Goal: Task Accomplishment & Management: Manage account settings

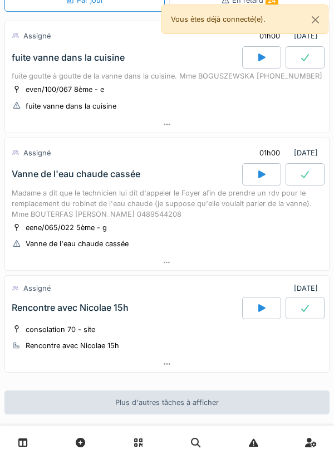
scroll to position [114, 0]
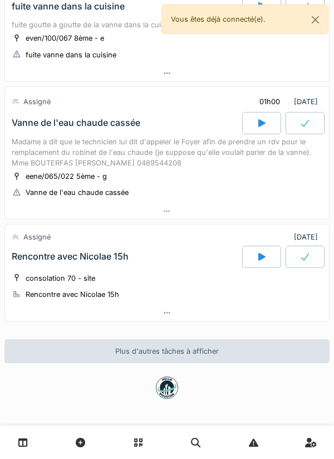
click at [183, 207] on div at bounding box center [167, 211] width 324 height 16
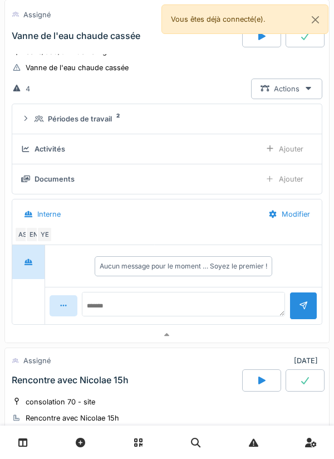
scroll to position [0, 0]
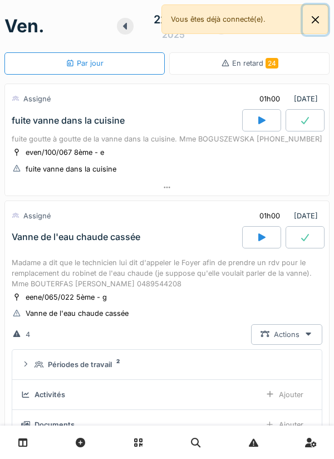
click at [322, 21] on button "Close" at bounding box center [315, 20] width 25 height 30
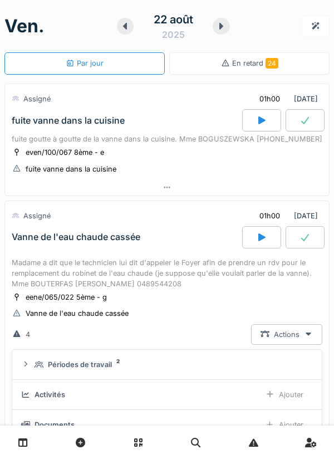
click at [129, 26] on icon at bounding box center [125, 26] width 11 height 9
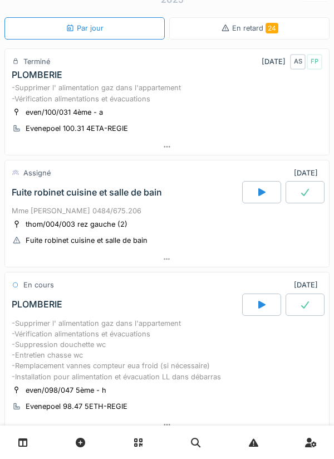
scroll to position [69, 0]
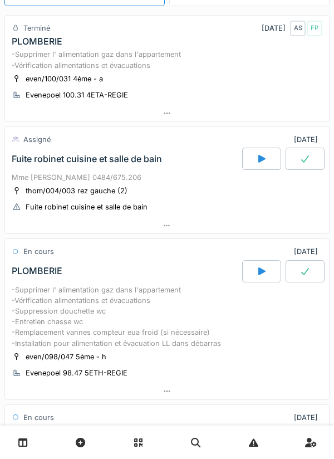
click at [178, 234] on div at bounding box center [167, 226] width 324 height 16
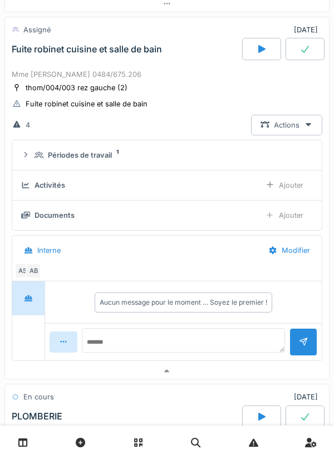
scroll to position [179, 0]
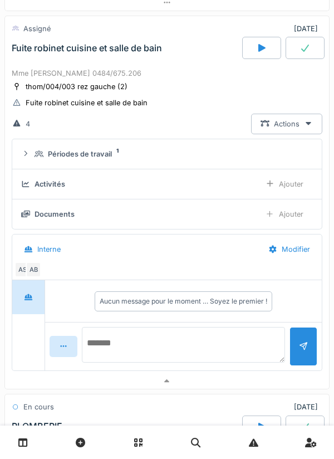
click at [177, 361] on textarea at bounding box center [183, 345] width 203 height 36
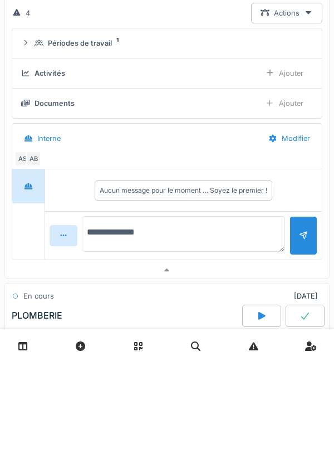
scroll to position [228, 0]
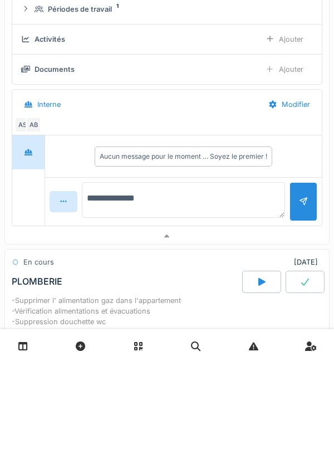
type textarea "**********"
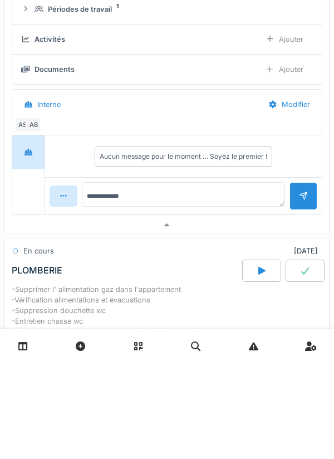
click at [303, 297] on div at bounding box center [303, 292] width 9 height 11
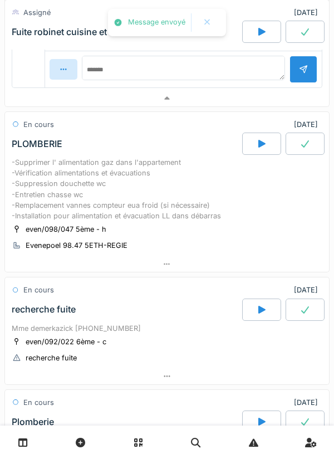
scroll to position [490, 0]
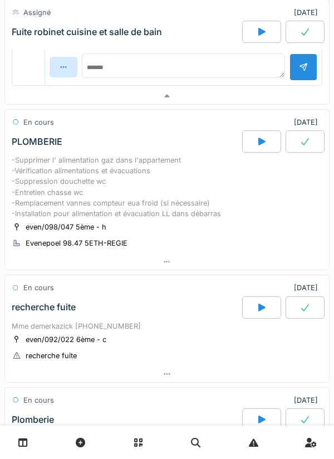
click at [225, 270] on div at bounding box center [167, 262] width 324 height 16
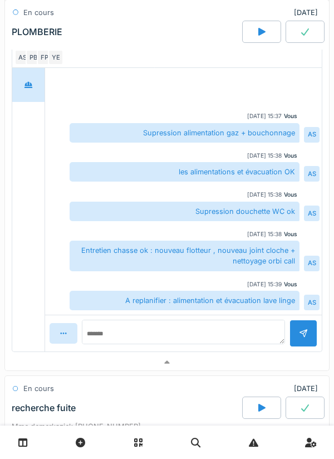
scroll to position [849, 0]
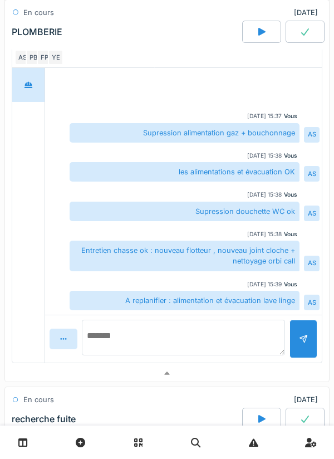
click at [237, 351] on textarea at bounding box center [183, 338] width 203 height 36
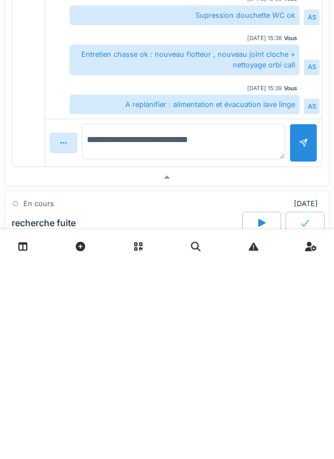
type textarea "**********"
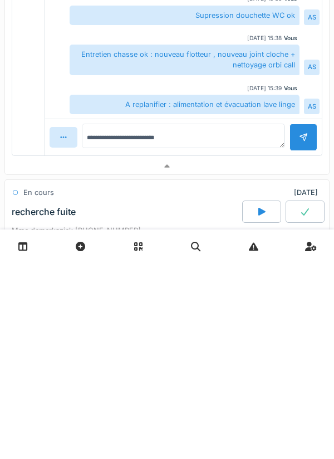
click at [312, 347] on div at bounding box center [304, 333] width 28 height 27
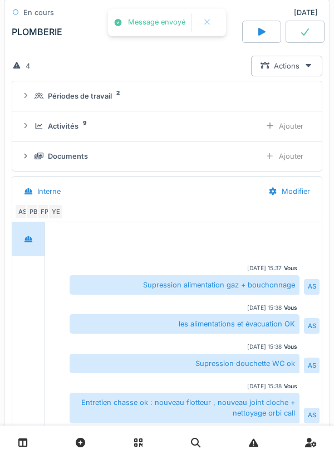
scroll to position [695, 0]
click at [282, 167] on div "Ajouter" at bounding box center [284, 156] width 57 height 21
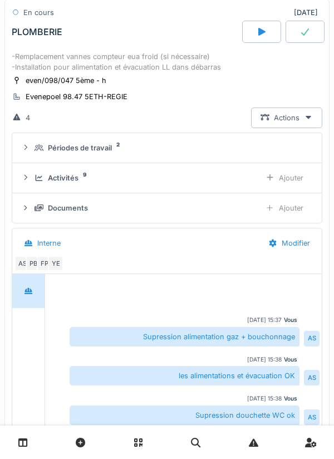
click at [277, 188] on div "Ajouter" at bounding box center [284, 178] width 57 height 21
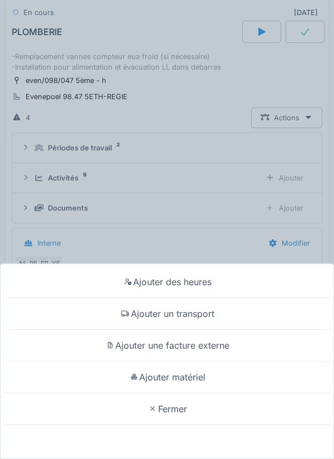
click at [248, 229] on div "Ajouter des heures Ajouter un transport Ajouter une facture externe Ajouter mat…" at bounding box center [167, 229] width 334 height 459
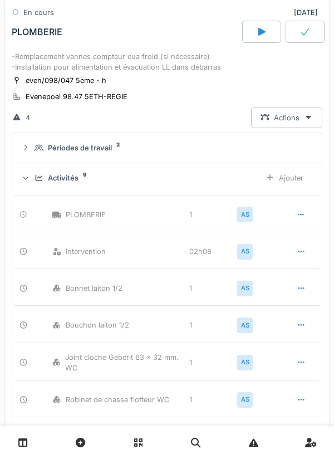
click at [227, 183] on div "Activités 9" at bounding box center [143, 178] width 217 height 11
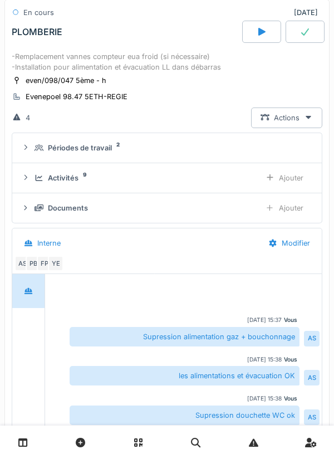
click at [247, 183] on div "Activités 9" at bounding box center [143, 178] width 217 height 11
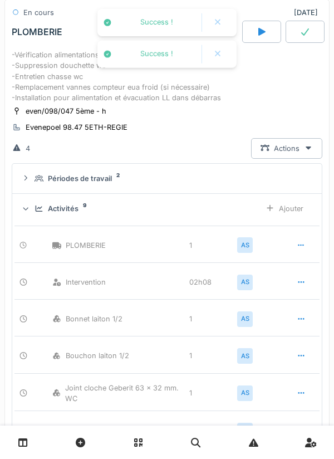
scroll to position [605, 0]
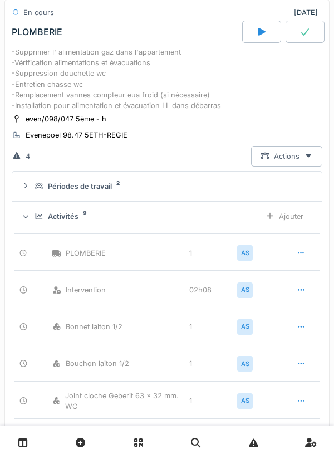
click at [203, 222] on div "Activités 9" at bounding box center [143, 216] width 217 height 11
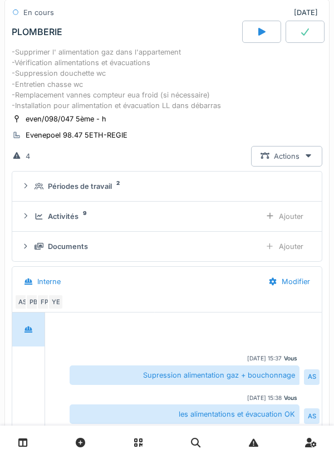
click at [282, 227] on div "Ajouter" at bounding box center [284, 216] width 57 height 21
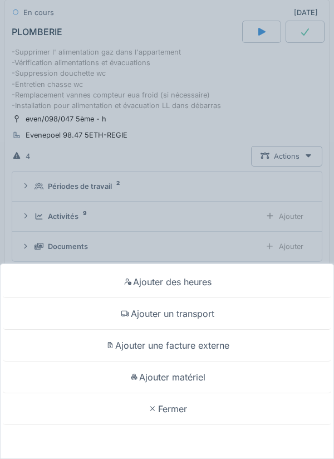
click at [207, 374] on div "Ajouter matériel" at bounding box center [167, 377] width 329 height 32
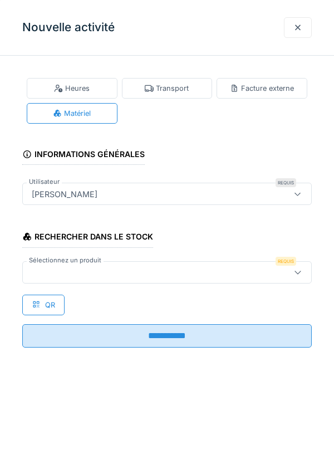
click at [199, 281] on div at bounding box center [167, 272] width 290 height 22
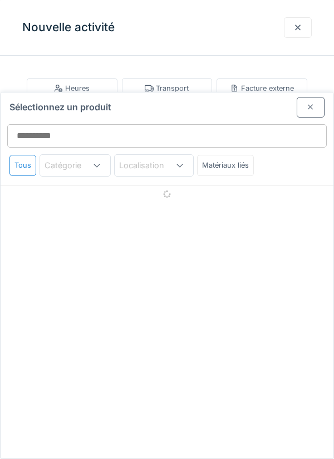
click at [203, 269] on div "Sélectionnez un produit Tous Catégorie Localisation Matériaux liés" at bounding box center [167, 275] width 333 height 366
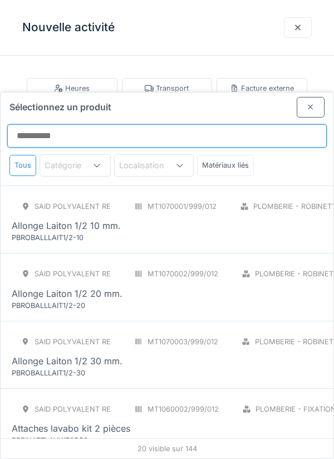
click at [266, 124] on input "Sélectionnez un produit" at bounding box center [167, 135] width 320 height 23
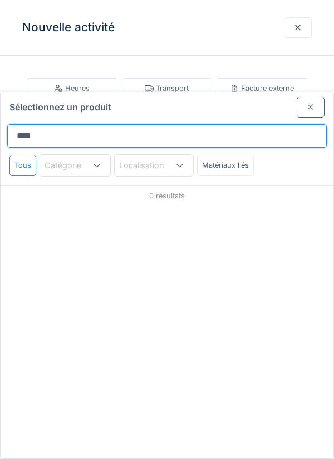
type input "*****"
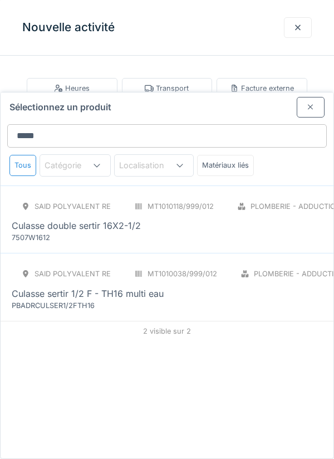
click at [273, 219] on div "Culasse double sertir 16X2-1/2" at bounding box center [248, 225] width 472 height 13
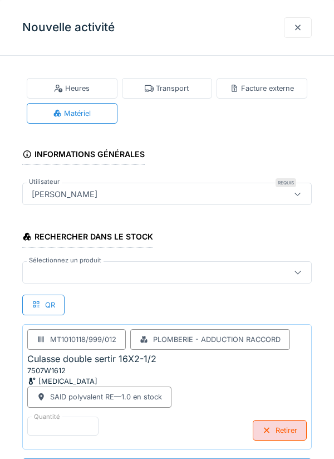
scroll to position [0, 0]
click at [276, 278] on div at bounding box center [167, 272] width 290 height 22
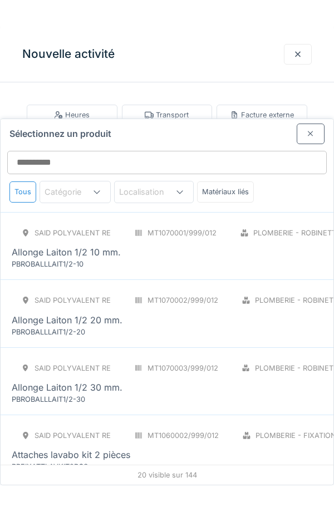
scroll to position [1, 0]
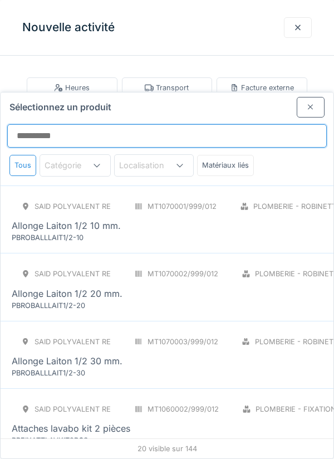
click at [276, 124] on input "Sélectionnez un produit" at bounding box center [167, 135] width 320 height 23
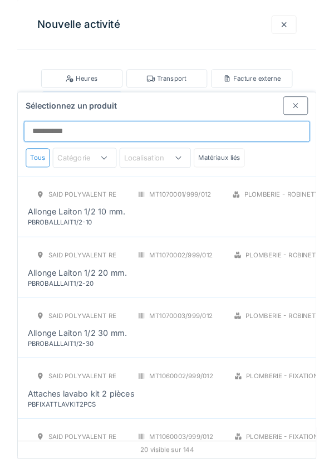
scroll to position [0, 0]
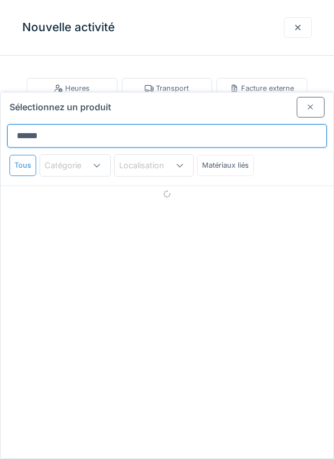
type input "*******"
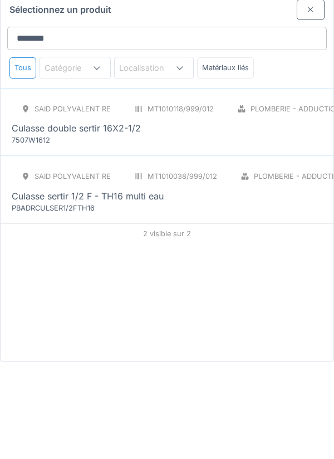
click at [257, 263] on div "SAID polyvalent RE MT1010038/999/012 Plomberie - Adduction raccord PCE Culasse …" at bounding box center [249, 286] width 475 height 47
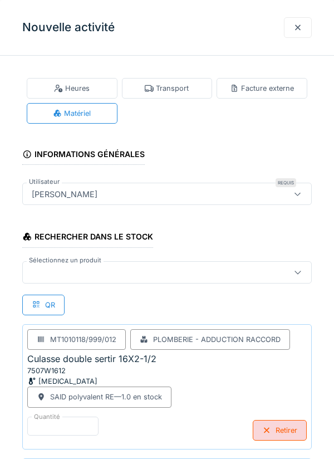
click at [206, 264] on div at bounding box center [167, 272] width 290 height 22
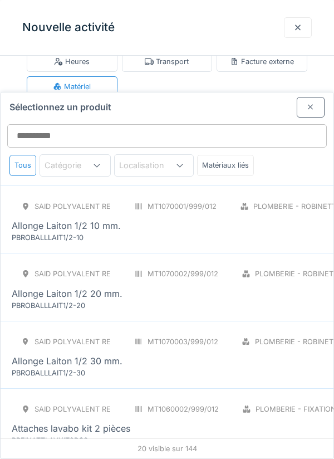
scroll to position [42, 0]
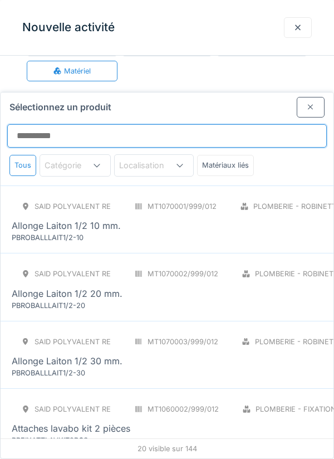
click at [252, 124] on input "Sélectionnez un produit" at bounding box center [167, 135] width 320 height 23
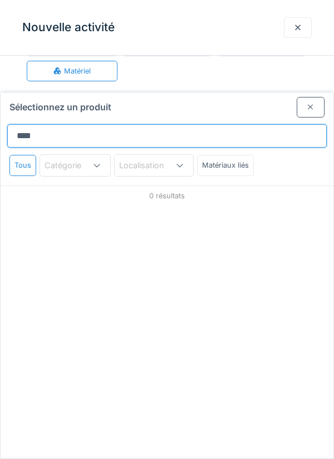
scroll to position [0, 0]
type input "*****"
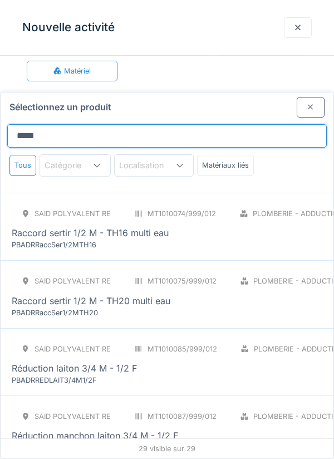
scroll to position [1074, 0]
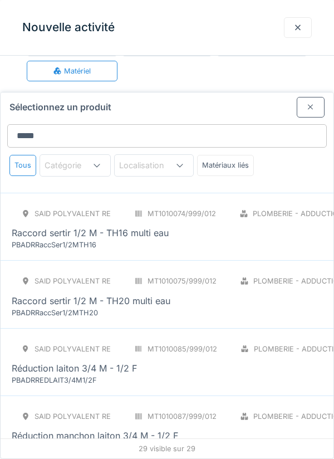
click at [275, 203] on div "SAID polyvalent RE MT1010074/999/012 Plomberie - Adduction raccord PCE Raccord …" at bounding box center [249, 226] width 474 height 47
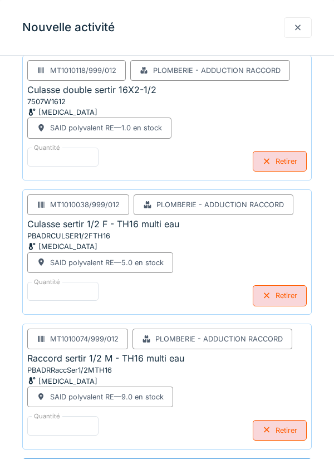
scroll to position [228, 0]
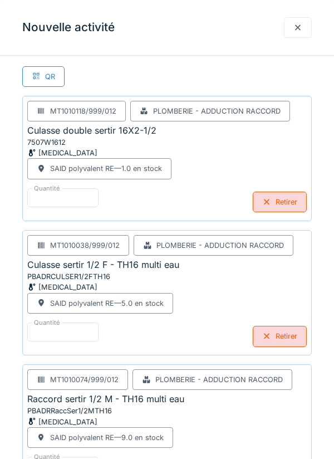
click at [295, 202] on div "Retirer" at bounding box center [280, 202] width 54 height 21
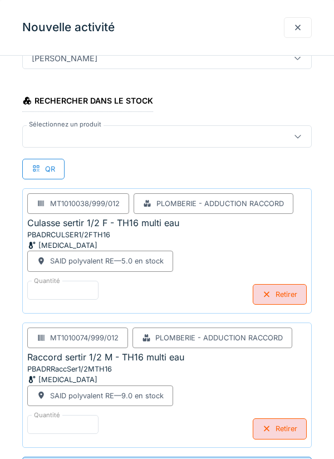
click at [297, 137] on icon at bounding box center [298, 136] width 9 height 7
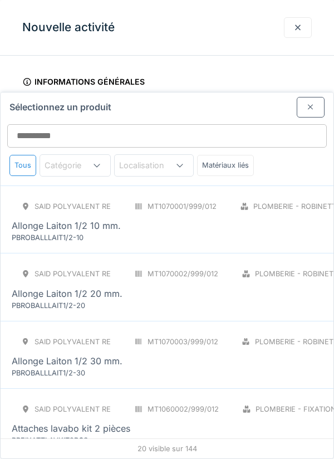
scroll to position [42, 0]
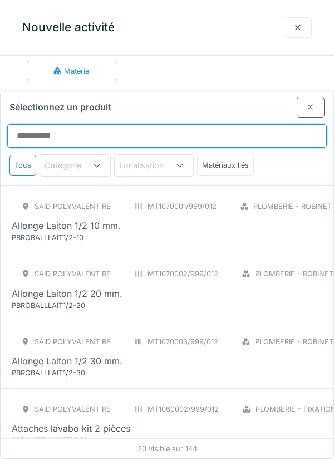
click at [295, 124] on input "Sélectionnez un produit" at bounding box center [167, 135] width 320 height 23
type input "*"
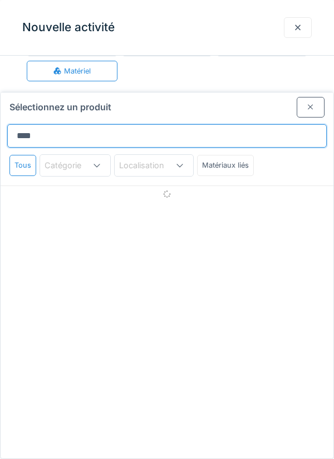
type input "*****"
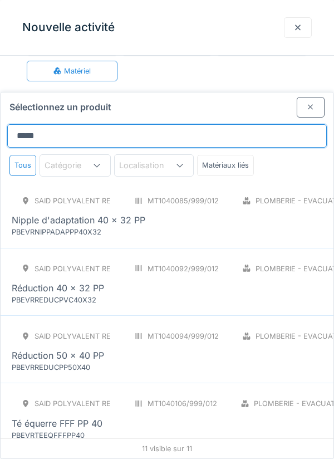
scroll to position [448, 0]
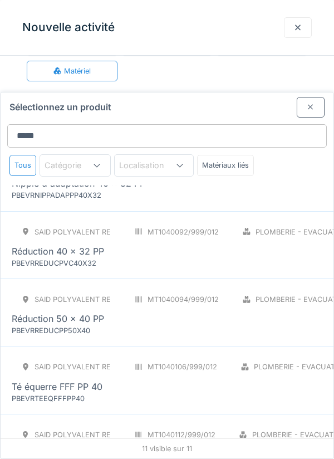
click at [231, 245] on div "Réduction 40 x 32 PP" at bounding box center [252, 251] width 480 height 13
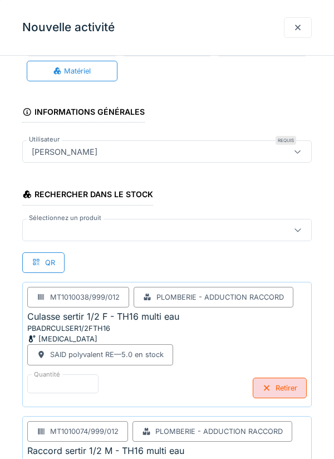
click at [229, 232] on div at bounding box center [148, 230] width 243 height 12
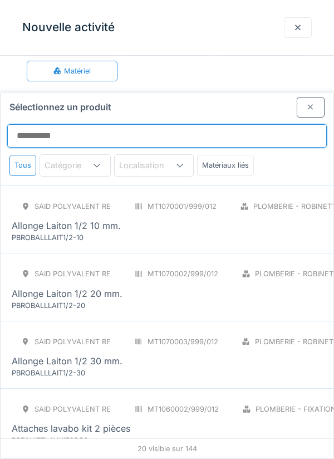
click at [251, 124] on input "Sélectionnez un produit" at bounding box center [167, 135] width 320 height 23
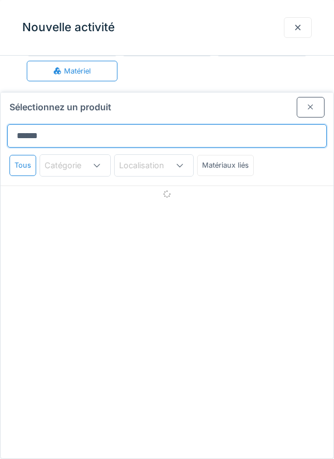
type input "*******"
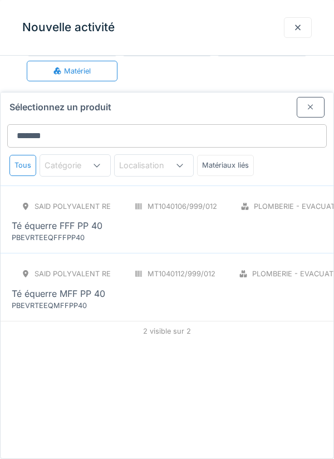
click at [196, 196] on div "SAID polyvalent RE MT1040106/999/012 Plomberie - Evacuation raccord PCE Té éque…" at bounding box center [251, 219] width 478 height 47
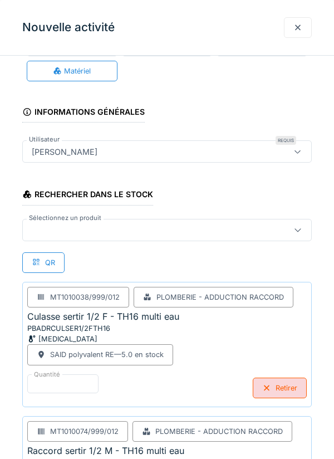
click at [219, 226] on div at bounding box center [148, 230] width 243 height 12
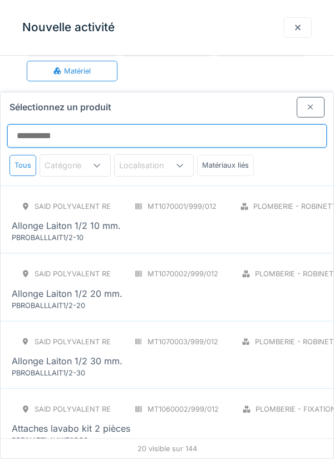
click at [252, 124] on input "Sélectionnez un produit" at bounding box center [167, 135] width 320 height 23
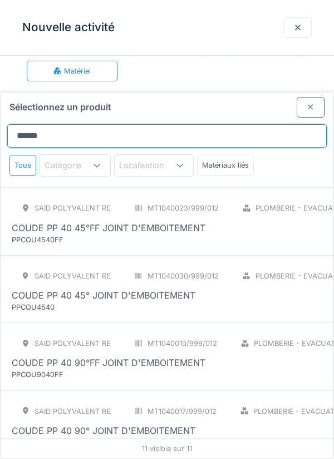
scroll to position [67, 0]
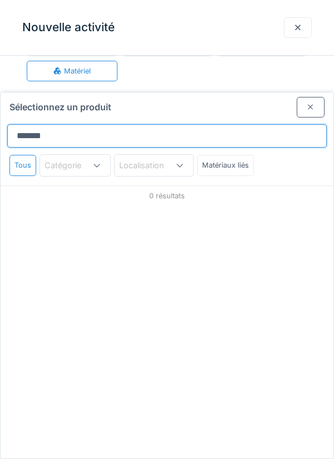
type input "********"
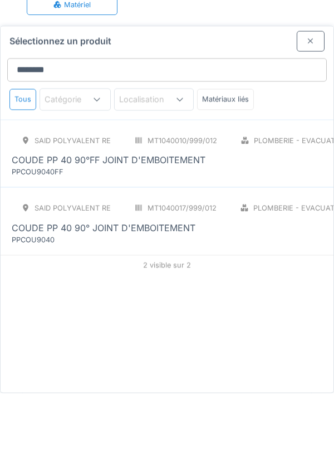
click at [273, 196] on div "SAID polyvalent RE MT1040010/999/012 Plomberie - Evacuation raccord PCE COUDE P…" at bounding box center [251, 219] width 478 height 47
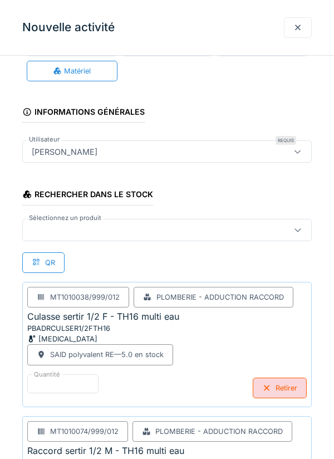
click at [203, 236] on div at bounding box center [167, 230] width 290 height 22
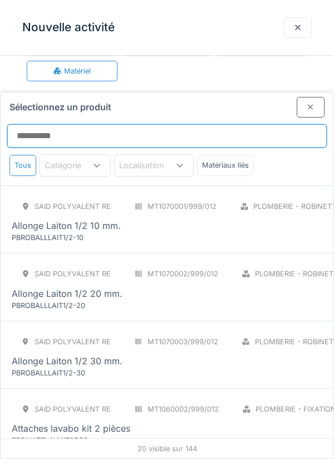
click at [247, 124] on input "Sélectionnez un produit" at bounding box center [167, 135] width 320 height 23
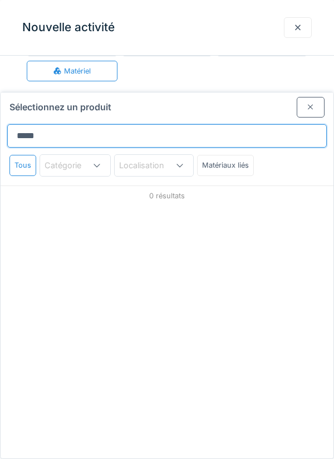
type input "******"
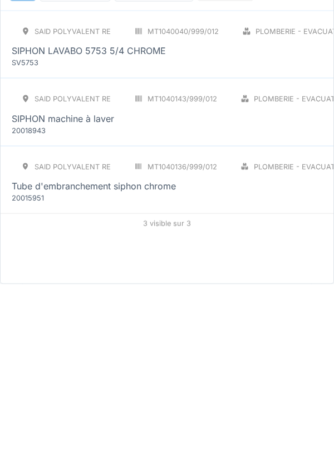
click at [290, 264] on div "SAID polyvalent RE MT1040143/999/012 Plomberie - Evacuation raccord PCE SIPHON …" at bounding box center [251, 286] width 478 height 47
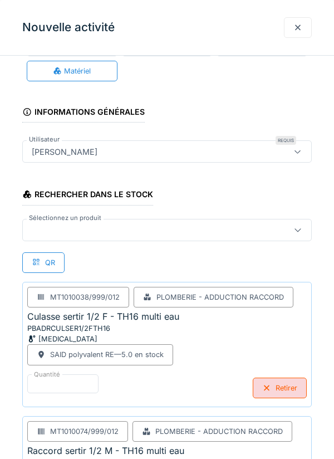
click at [229, 239] on div at bounding box center [167, 230] width 290 height 22
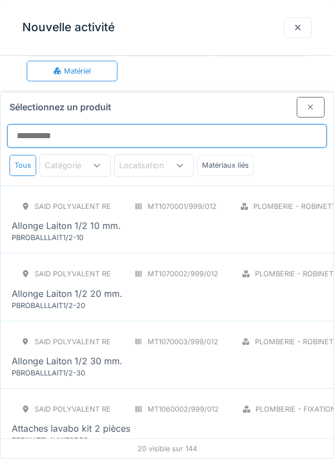
click at [268, 124] on input "Sélectionnez un produit" at bounding box center [167, 135] width 320 height 23
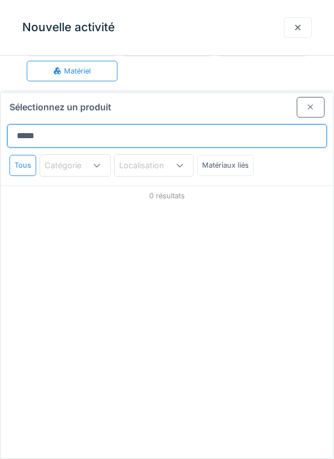
type input "*******"
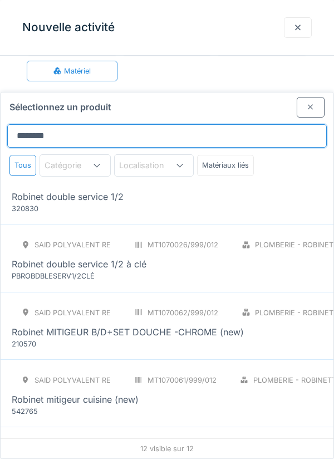
scroll to position [136, 0]
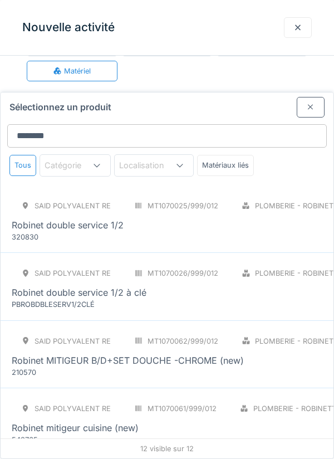
click at [254, 196] on div "SAID polyvalent RE MT1070025/999/012 Plomberie - Robinetterie PCE Robinet doubl…" at bounding box center [235, 219] width 447 height 47
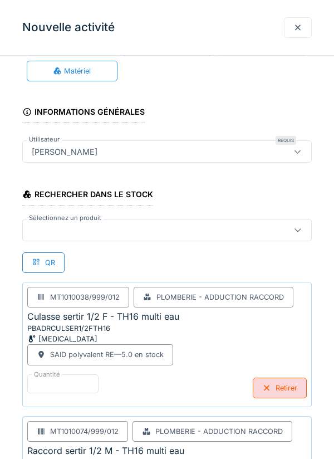
click at [50, 226] on div at bounding box center [148, 230] width 243 height 12
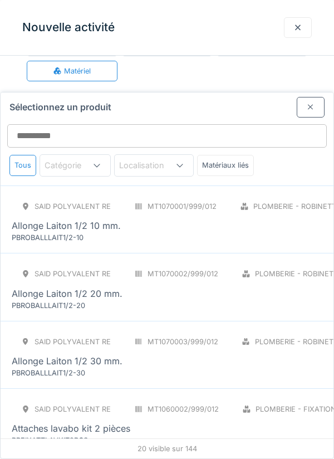
click at [307, 102] on div at bounding box center [310, 107] width 9 height 11
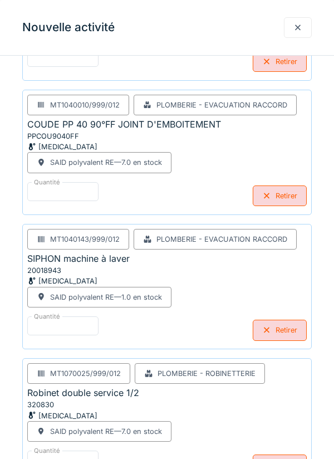
scroll to position [807, 0]
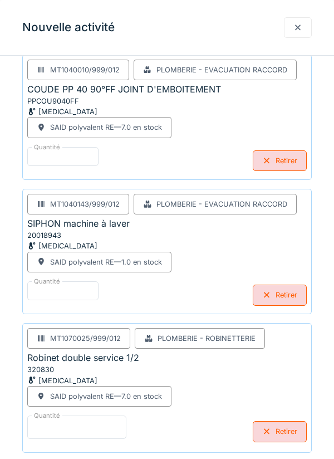
click at [102, 424] on input "*" at bounding box center [76, 427] width 99 height 23
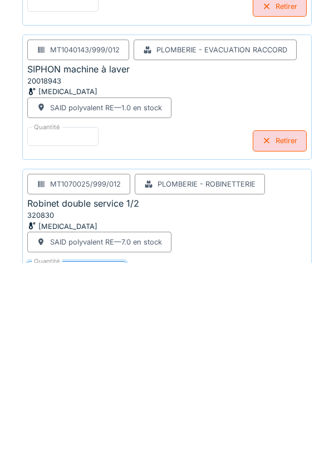
scroll to position [864, 0]
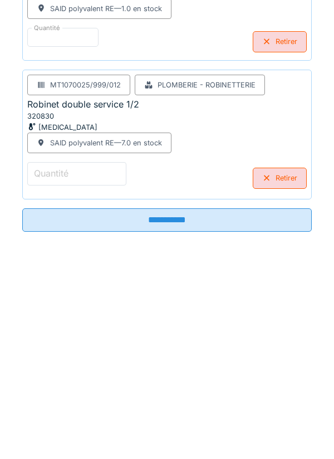
type input "*"
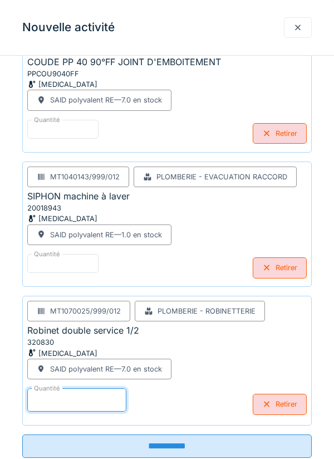
scroll to position [832, 0]
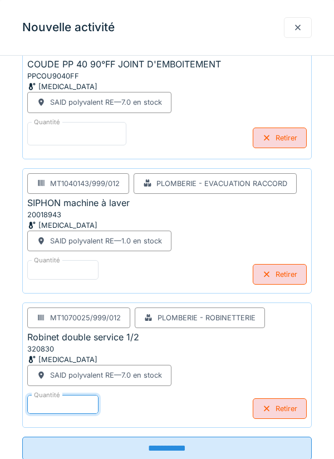
click at [108, 135] on input "*" at bounding box center [76, 133] width 99 height 23
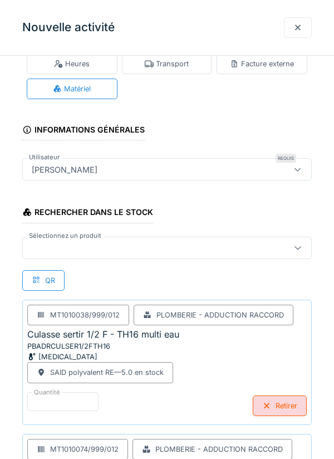
scroll to position [0, 0]
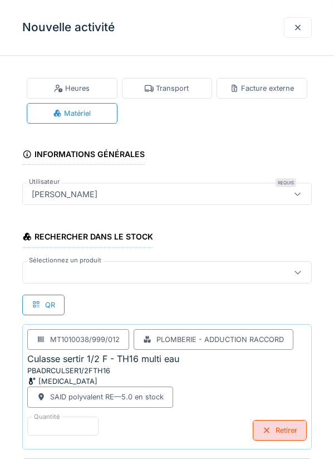
type input "*"
click at [184, 277] on div at bounding box center [148, 272] width 243 height 12
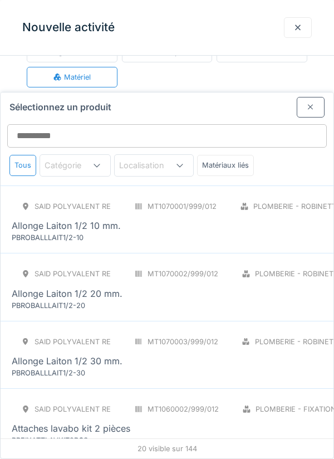
scroll to position [42, 0]
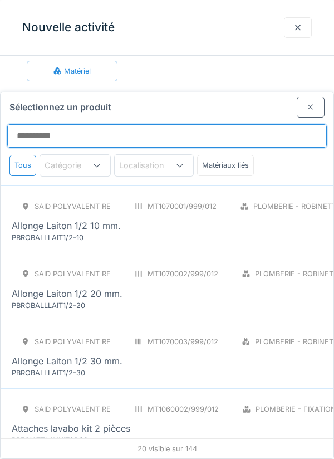
click at [275, 124] on input "Sélectionnez un produit" at bounding box center [167, 135] width 320 height 23
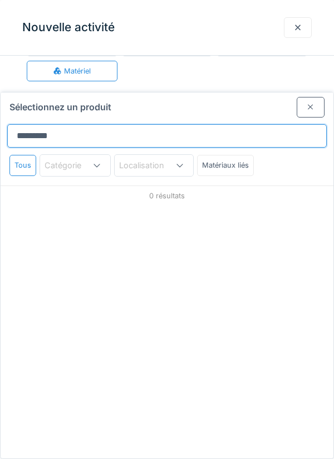
type input "**********"
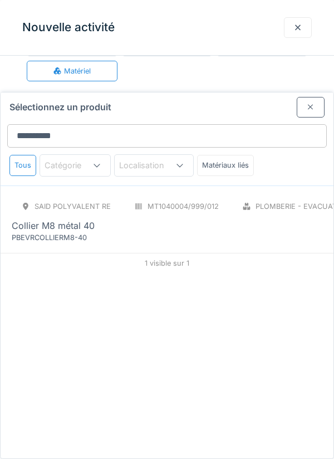
click at [276, 219] on div "Collier M8 métal 40" at bounding box center [252, 225] width 480 height 13
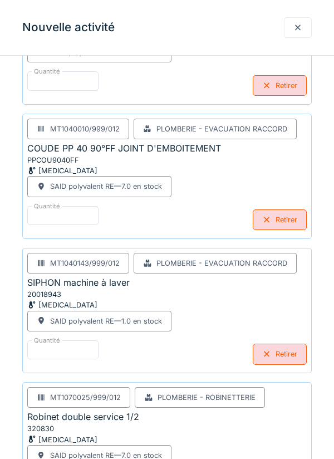
scroll to position [941, 0]
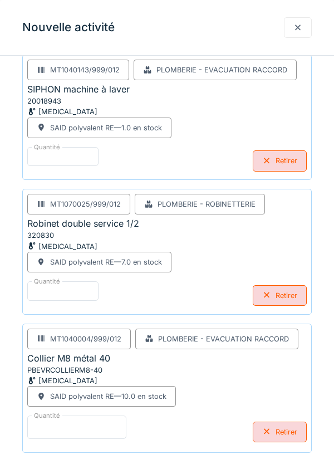
click at [119, 425] on input "*" at bounding box center [76, 427] width 99 height 23
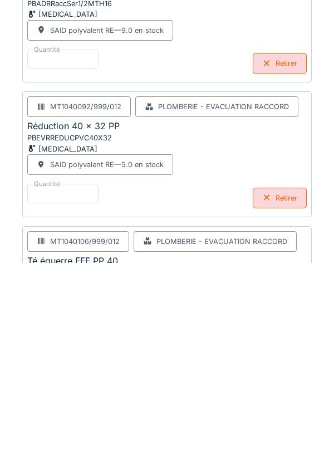
scroll to position [999, 0]
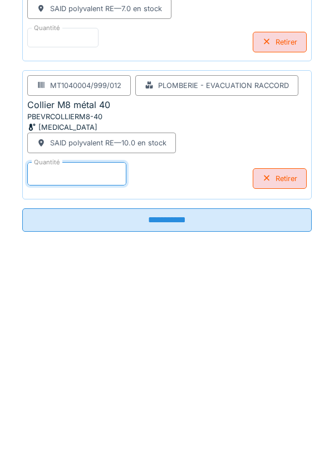
type input "*"
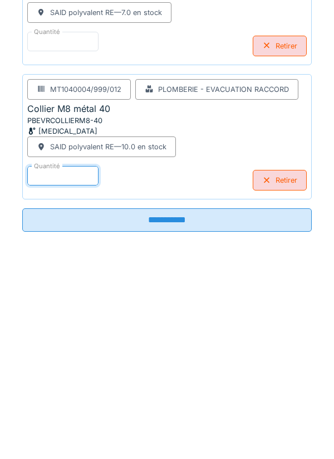
click at [229, 414] on input "**********" at bounding box center [167, 415] width 290 height 23
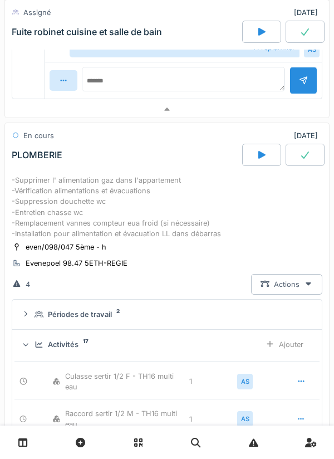
scroll to position [478, 0]
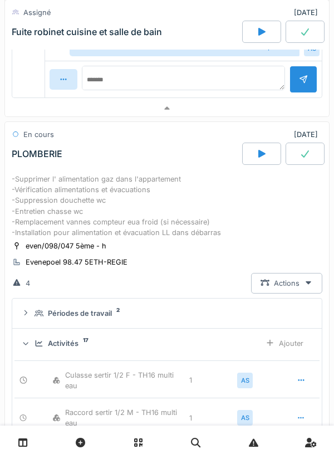
click at [303, 158] on icon at bounding box center [305, 153] width 8 height 7
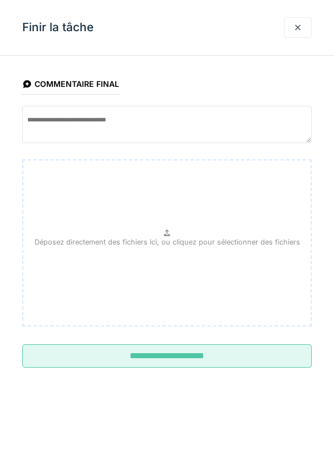
click at [251, 357] on input "**********" at bounding box center [167, 355] width 290 height 23
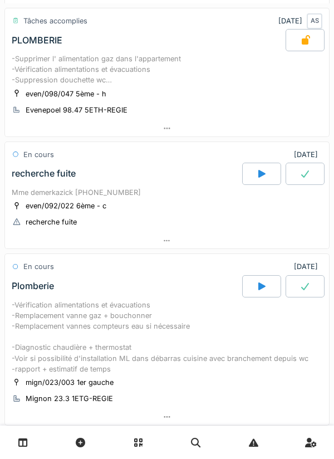
scroll to position [593, 0]
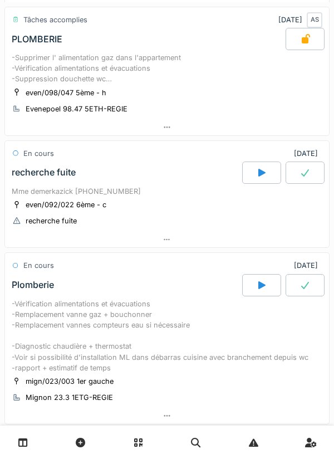
click at [231, 248] on div at bounding box center [167, 240] width 324 height 16
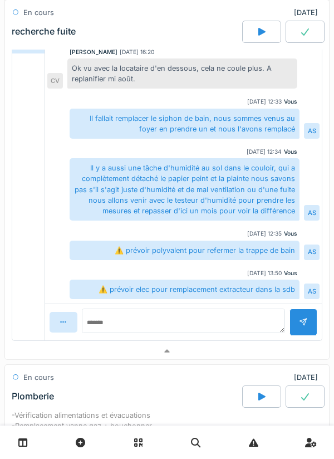
scroll to position [981, 0]
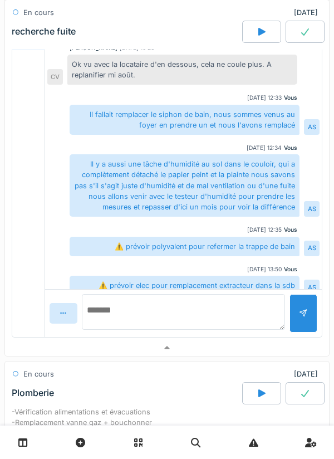
click at [226, 326] on textarea at bounding box center [183, 312] width 203 height 36
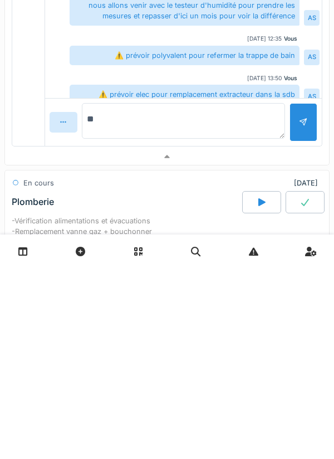
type textarea "*"
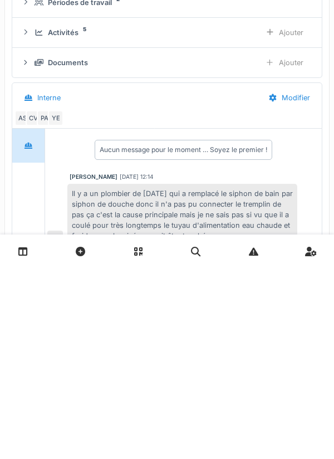
scroll to position [654, 0]
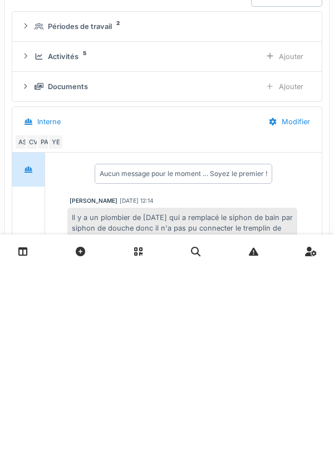
click at [241, 253] on div "Activités 5" at bounding box center [143, 247] width 217 height 11
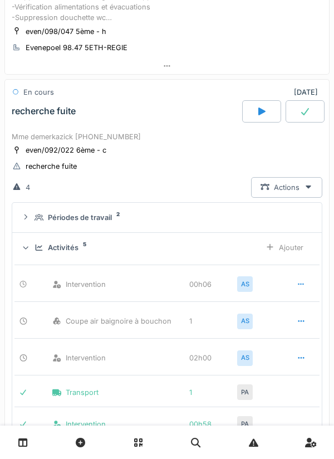
click at [231, 253] on div "Activités 5" at bounding box center [143, 247] width 217 height 11
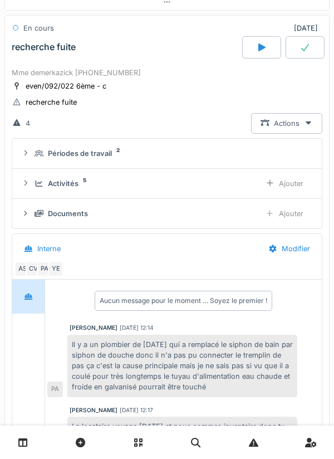
scroll to position [729, 0]
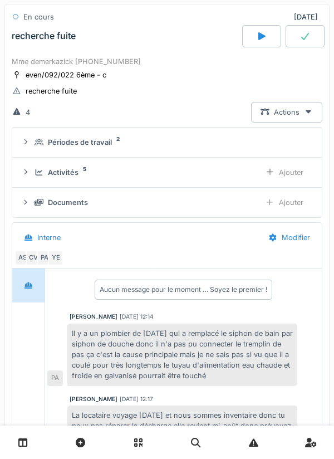
click at [230, 208] on div "Documents" at bounding box center [143, 202] width 217 height 11
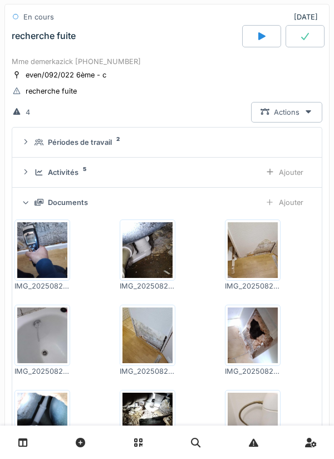
click at [228, 208] on div "Documents" at bounding box center [143, 202] width 217 height 11
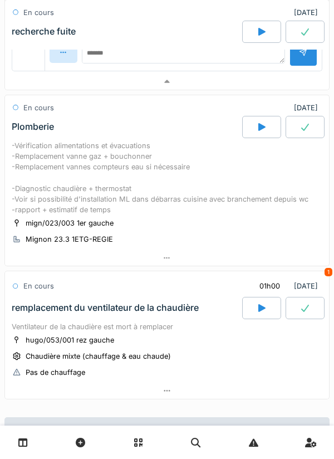
scroll to position [1249, 0]
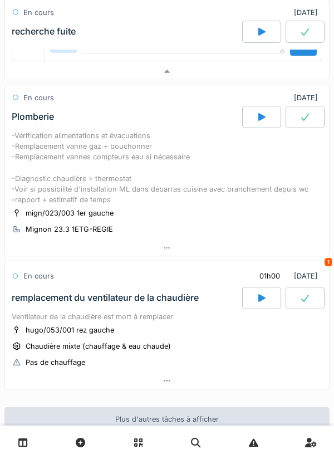
click at [227, 256] on div at bounding box center [167, 248] width 324 height 16
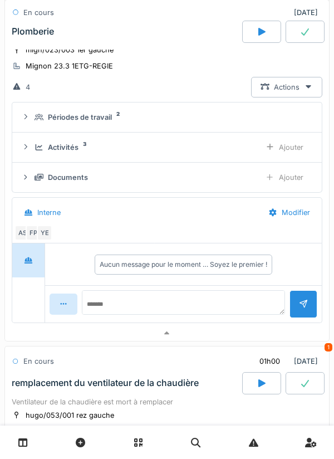
scroll to position [1466, 0]
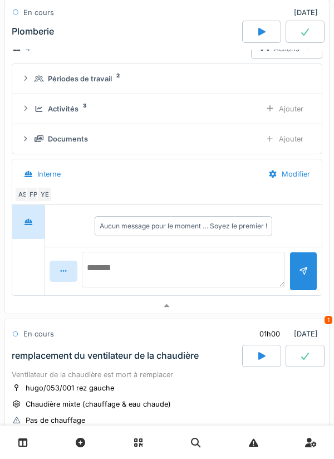
click at [224, 273] on textarea at bounding box center [183, 270] width 203 height 36
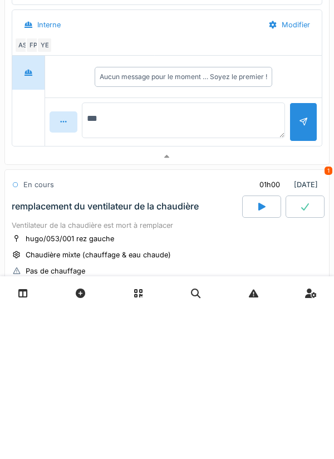
type textarea "****"
type textarea "**********"
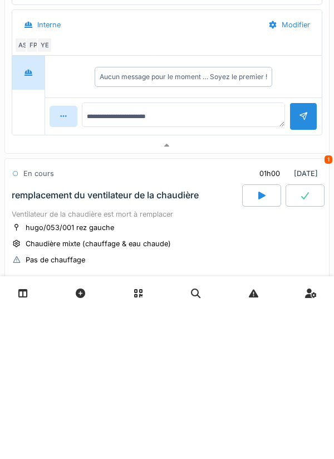
click at [298, 279] on div at bounding box center [304, 265] width 28 height 27
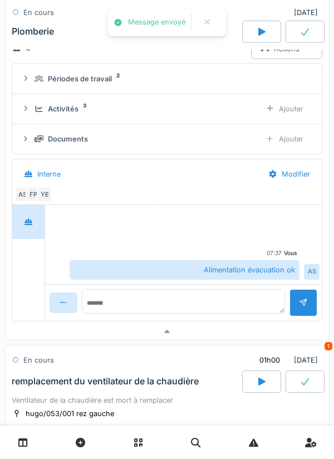
click at [226, 257] on div "Vous 07:37" at bounding box center [184, 253] width 228 height 8
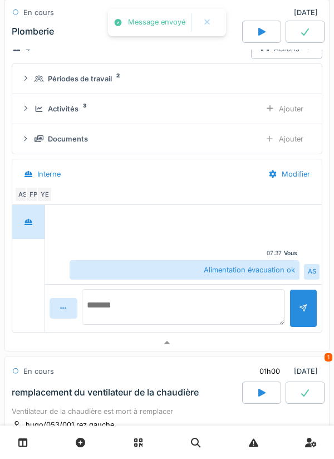
click at [234, 310] on textarea at bounding box center [183, 307] width 203 height 36
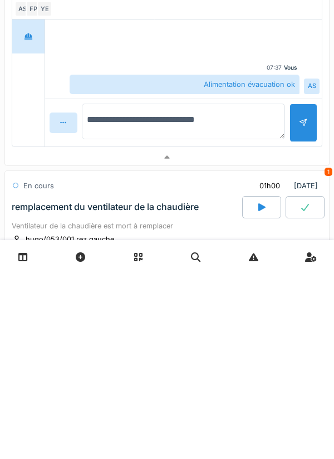
type textarea "**********"
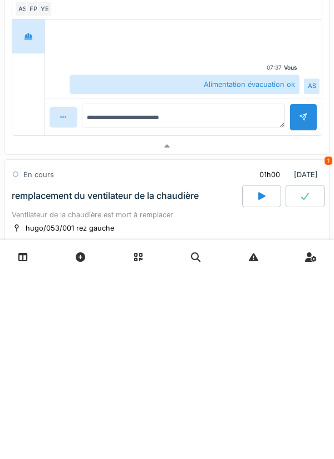
click at [306, 316] on div at bounding box center [304, 302] width 28 height 27
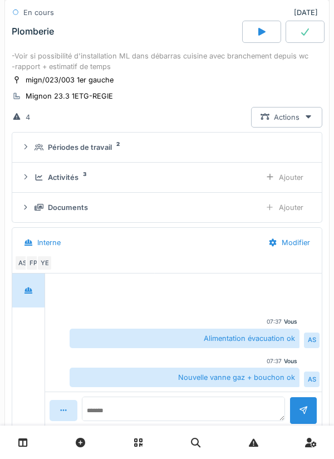
scroll to position [1447, 0]
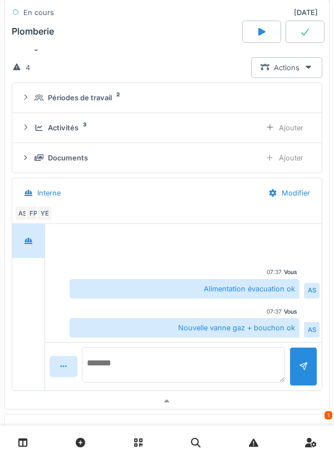
click at [231, 375] on textarea at bounding box center [183, 365] width 203 height 36
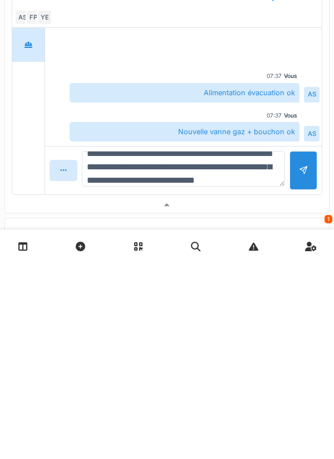
scroll to position [27, 0]
click at [123, 383] on textarea "**********" at bounding box center [183, 365] width 203 height 36
click at [260, 383] on textarea "**********" at bounding box center [183, 365] width 203 height 36
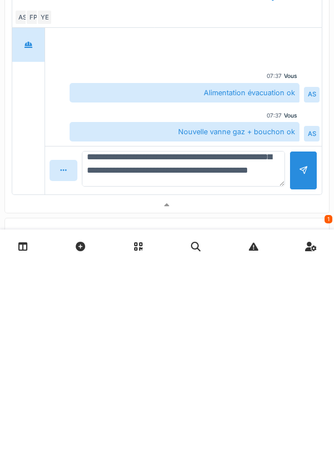
type textarea "**********"
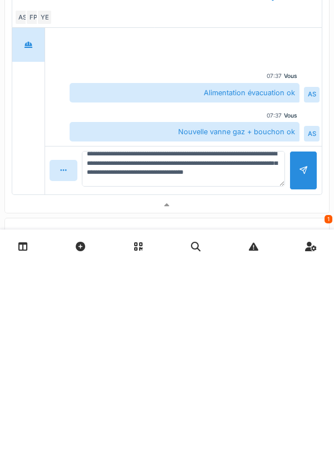
click at [304, 383] on div at bounding box center [304, 366] width 28 height 38
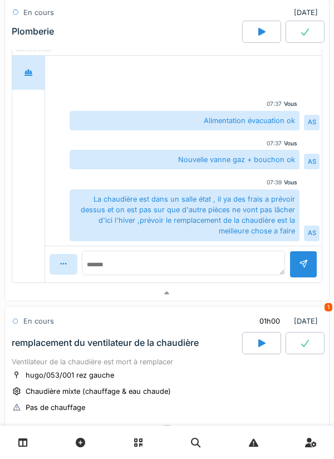
scroll to position [1664, 0]
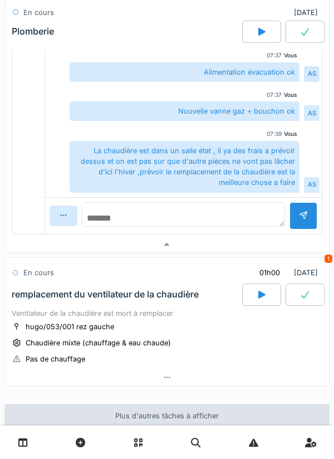
click at [252, 227] on textarea at bounding box center [183, 214] width 203 height 25
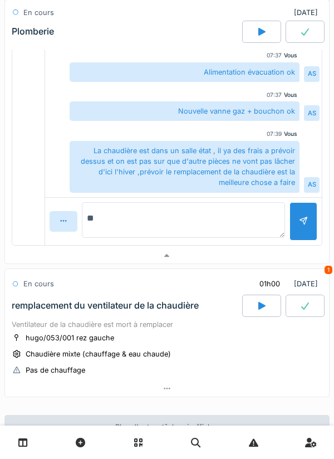
type textarea "*"
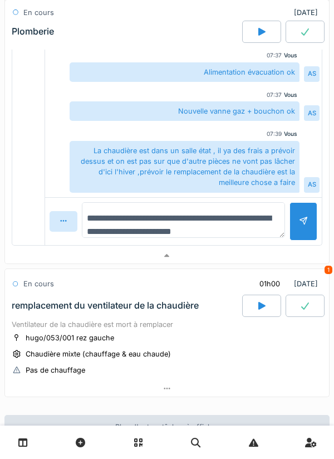
click at [128, 238] on textarea "**********" at bounding box center [183, 220] width 203 height 36
click at [123, 238] on textarea "**********" at bounding box center [183, 220] width 203 height 36
click at [265, 238] on textarea "**********" at bounding box center [183, 220] width 203 height 36
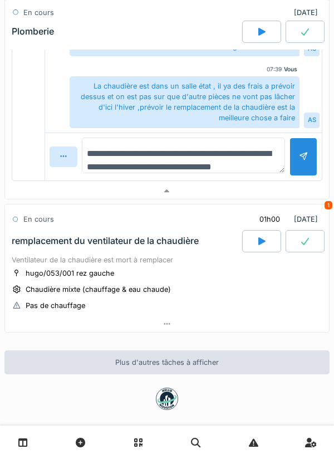
scroll to position [13, 0]
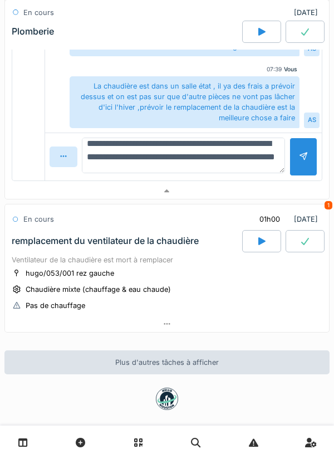
type textarea "**********"
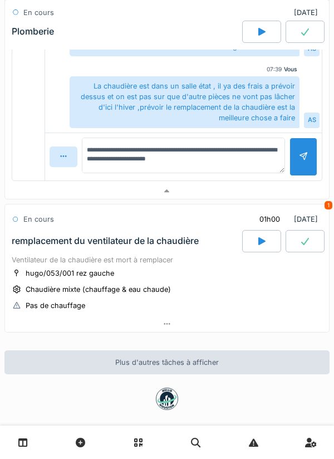
click at [4, 149] on div "jeu. 21 août 2025 Par jour En retard 24 Terminé 21/08/2025 AS FP PLOMBERIE -Sup…" at bounding box center [167, 229] width 334 height 459
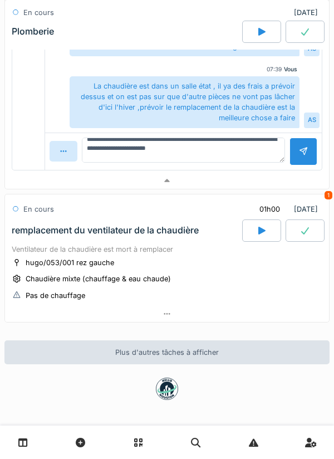
click at [253, 341] on div "jeu. 21 août 2025 Par jour En retard 24 Terminé 21/08/2025 AS FP PLOMBERIE -Sup…" at bounding box center [167, 229] width 334 height 459
click at [45, 301] on div "Pas de chauffage" at bounding box center [56, 295] width 60 height 11
click at [178, 400] on img at bounding box center [167, 389] width 22 height 22
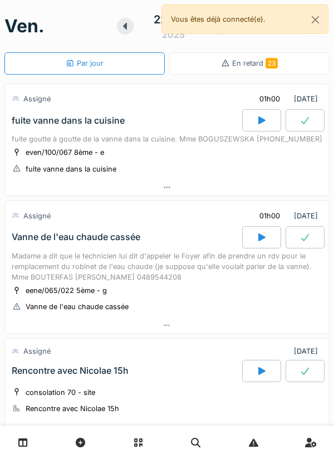
click at [129, 26] on icon at bounding box center [125, 26] width 11 height 9
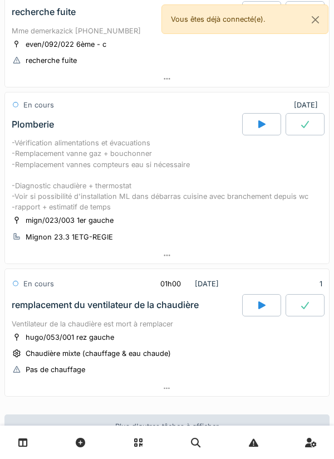
scroll to position [548, 0]
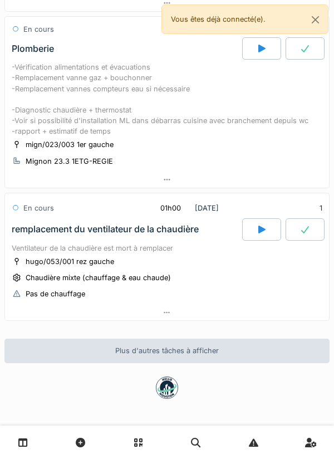
click at [249, 134] on div "-Vérification alimentations et évacuations -Remplacement vanne gaz + bouchonner…" at bounding box center [167, 99] width 311 height 75
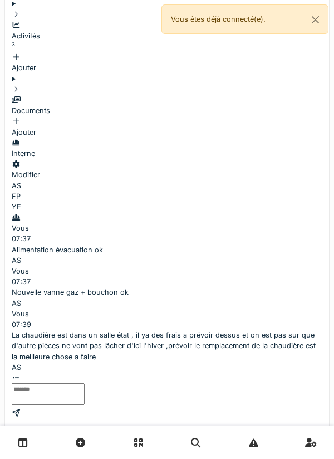
scroll to position [780, 0]
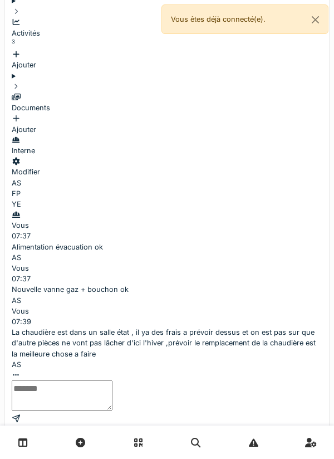
click at [113, 380] on textarea at bounding box center [62, 395] width 101 height 30
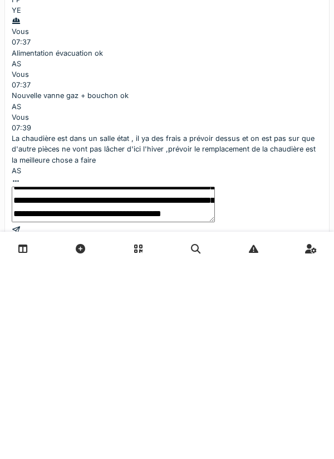
scroll to position [106, 0]
type textarea "**********"
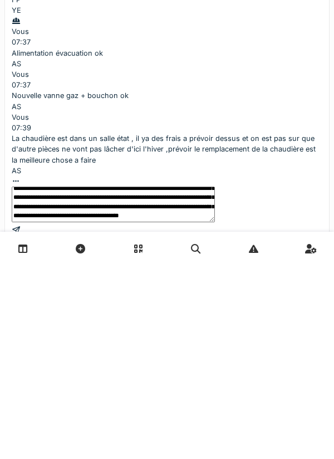
click at [302, 419] on div at bounding box center [167, 424] width 311 height 11
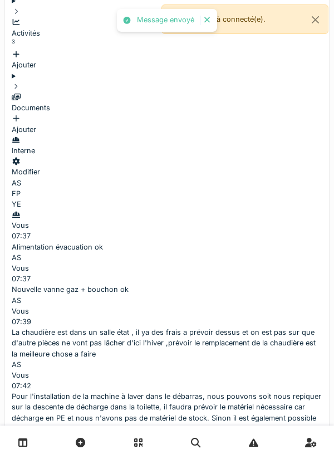
scroll to position [9, 0]
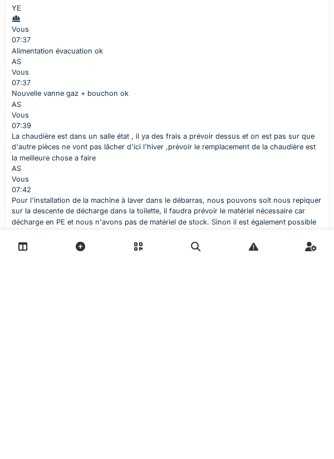
type textarea "*"
type textarea "****"
type textarea "**********"
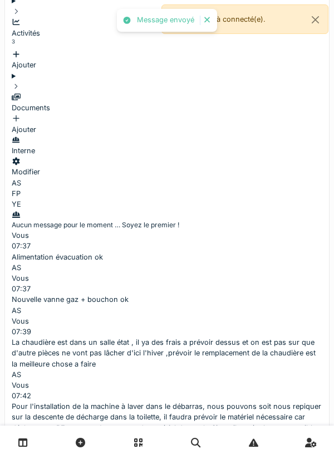
scroll to position [0, 0]
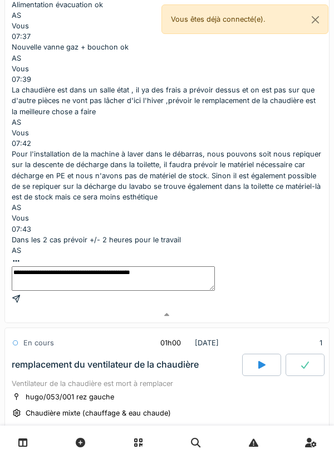
click at [199, 439] on div at bounding box center [167, 447] width 324 height 16
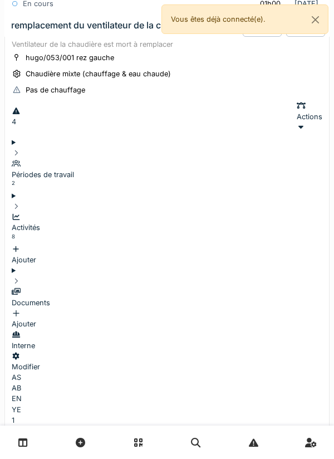
scroll to position [1410, 0]
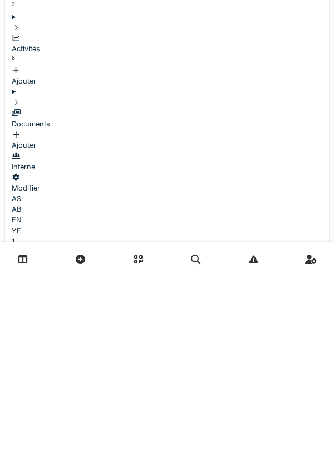
scroll to position [67, 0]
type textarea "**********"
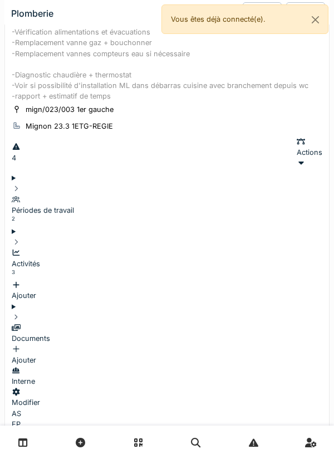
scroll to position [551, 0]
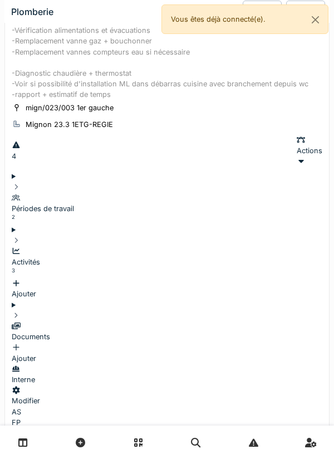
click at [247, 100] on div "-Vérification alimentations et évacuations -Remplacement vanne gaz + bouchonner…" at bounding box center [167, 62] width 311 height 75
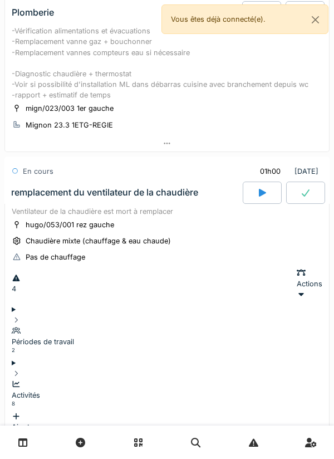
click at [246, 130] on div "mign/023/003 1er gauche Mignon 23.3 1ETG-REGIE" at bounding box center [167, 116] width 311 height 28
click at [226, 152] on div at bounding box center [167, 143] width 324 height 16
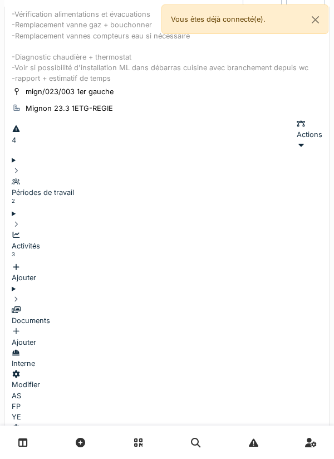
scroll to position [613, 0]
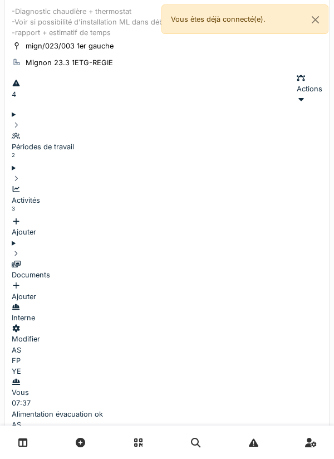
click at [297, 216] on div "Ajouter" at bounding box center [167, 226] width 311 height 21
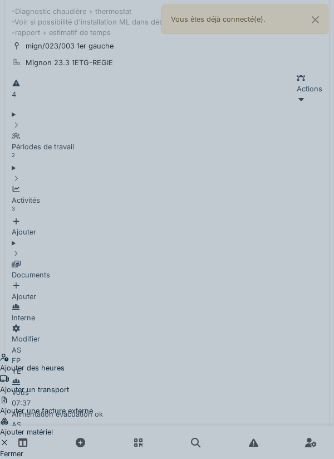
click at [93, 416] on div "Ajouter matériel" at bounding box center [46, 426] width 93 height 21
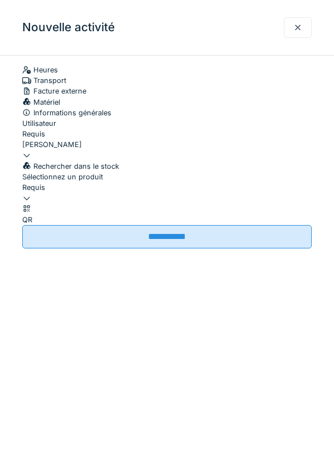
click at [226, 225] on div "Rechercher dans le stock Sélectionnez un produit Requis QR" at bounding box center [167, 193] width 290 height 64
click at [246, 193] on div at bounding box center [167, 193] width 290 height 0
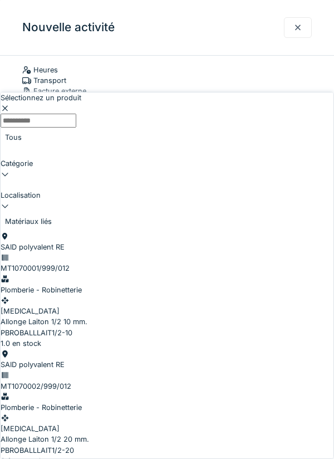
click at [76, 114] on input "Sélectionnez un produit" at bounding box center [39, 121] width 76 height 14
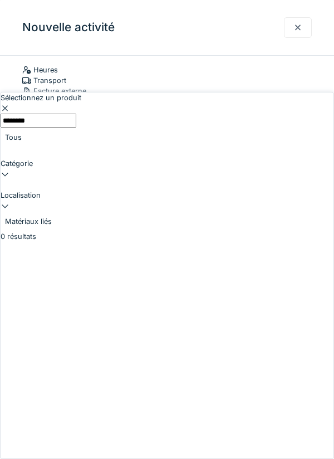
type input "*********"
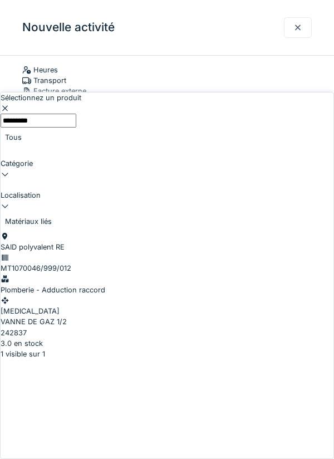
click at [272, 316] on div "VANNE DE GAZ 1/2" at bounding box center [167, 321] width 333 height 11
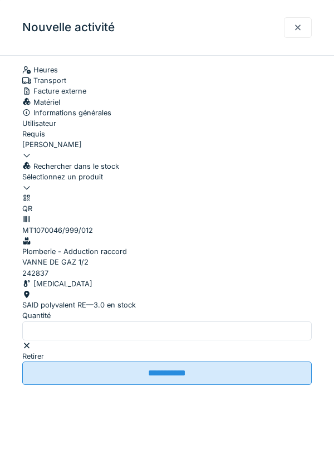
click at [226, 182] on div at bounding box center [167, 182] width 290 height 0
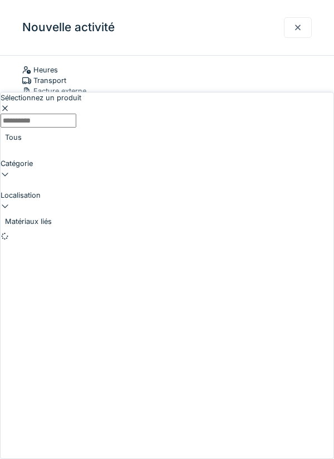
scroll to position [42, 0]
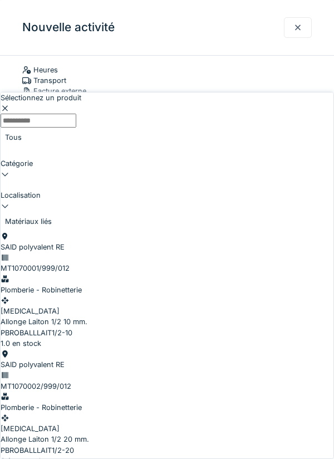
click at [76, 114] on input "Sélectionnez un produit" at bounding box center [39, 121] width 76 height 14
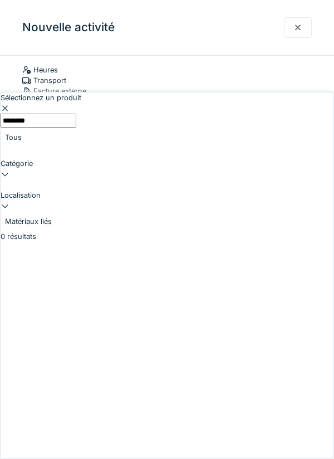
type input "*******"
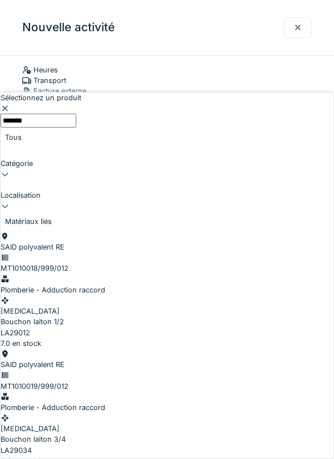
click at [281, 316] on div "Bouchon laiton 1/2" at bounding box center [167, 321] width 333 height 11
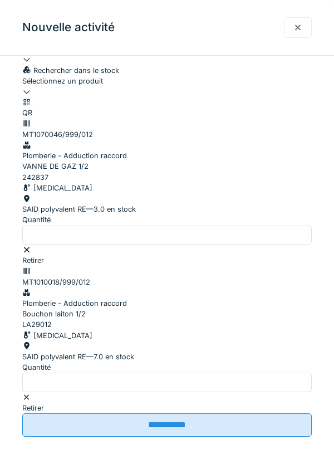
scroll to position [11, 0]
click at [204, 437] on input "**********" at bounding box center [167, 424] width 290 height 23
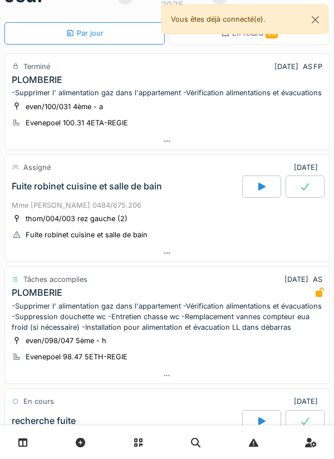
scroll to position [0, 0]
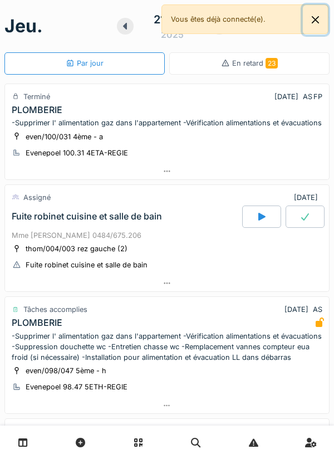
click at [310, 30] on button "Close" at bounding box center [315, 20] width 25 height 30
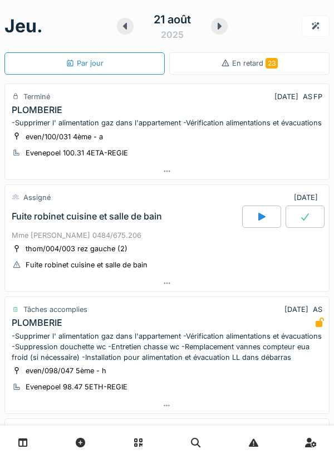
click at [225, 32] on div at bounding box center [219, 26] width 17 height 17
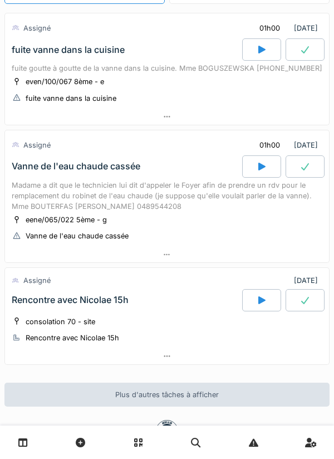
scroll to position [114, 0]
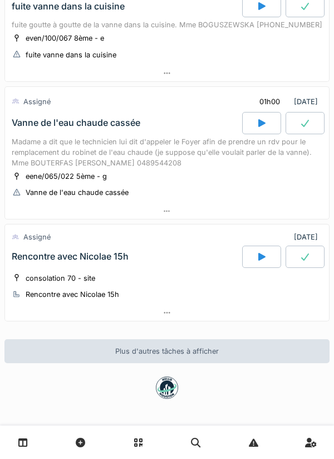
click at [203, 213] on div at bounding box center [167, 211] width 324 height 16
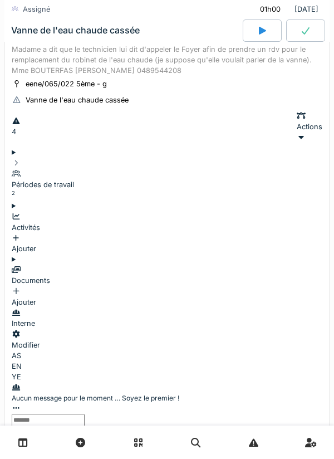
scroll to position [255, 0]
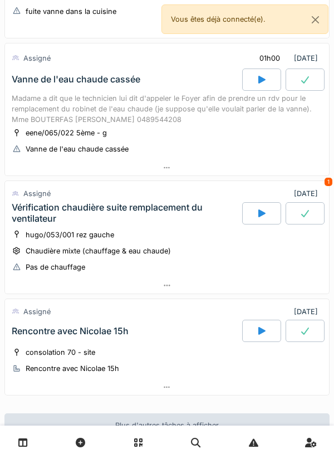
scroll to position [232, 0]
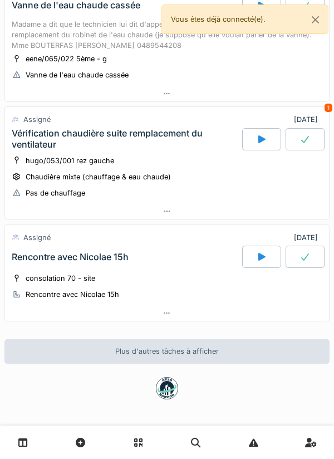
click at [255, 217] on div at bounding box center [167, 211] width 324 height 16
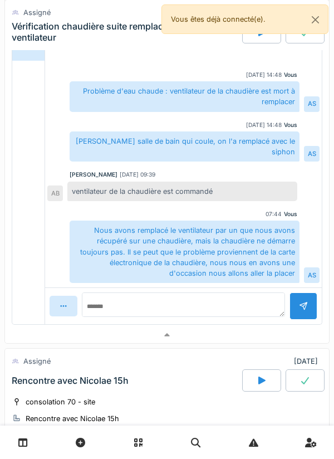
scroll to position [583, 0]
click at [273, 258] on div at bounding box center [167, 334] width 324 height 16
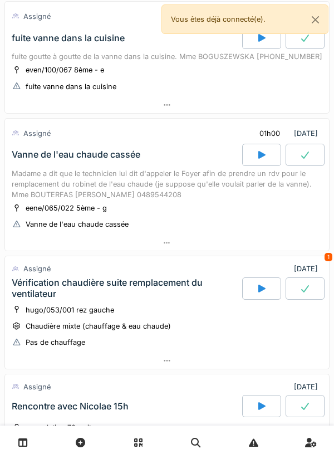
scroll to position [0, 0]
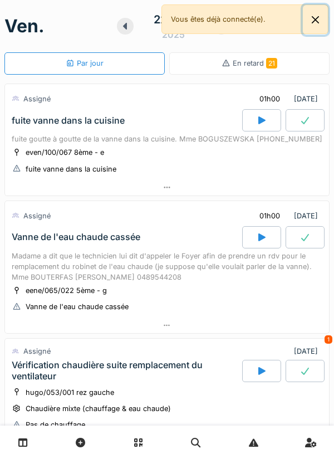
click at [315, 23] on button "Close" at bounding box center [315, 20] width 25 height 30
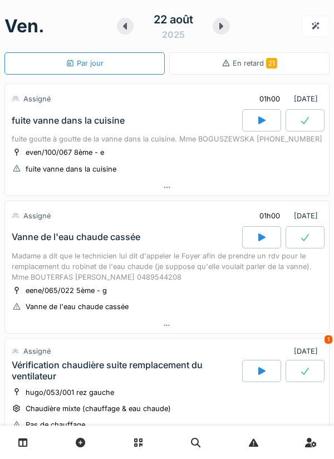
click at [260, 114] on div at bounding box center [261, 120] width 39 height 22
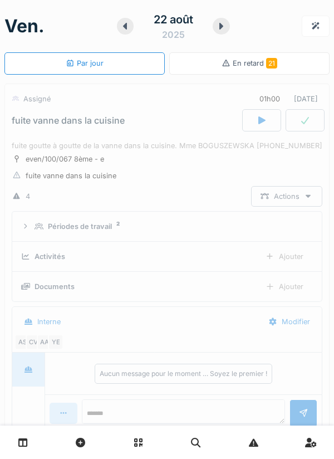
scroll to position [39, 0]
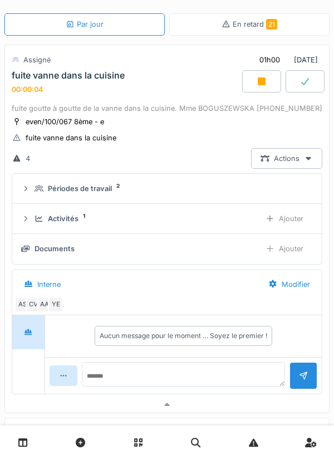
click at [299, 214] on div "Ajouter" at bounding box center [284, 218] width 57 height 21
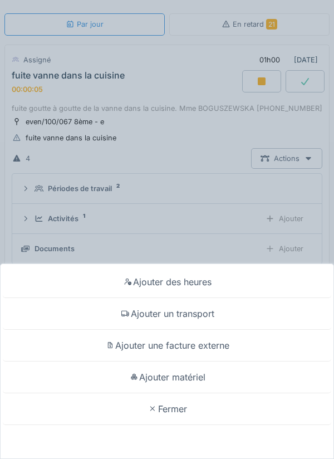
click at [266, 258] on div "Ajouter un transport" at bounding box center [167, 314] width 329 height 32
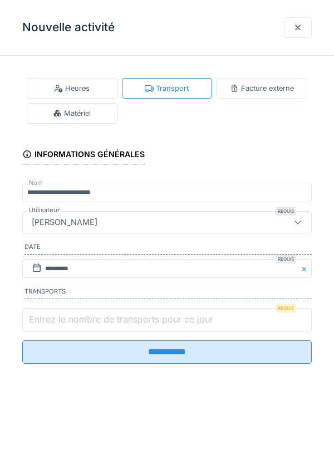
click at [256, 258] on input "Entrez le nombre de transports pour ce jour" at bounding box center [167, 319] width 290 height 23
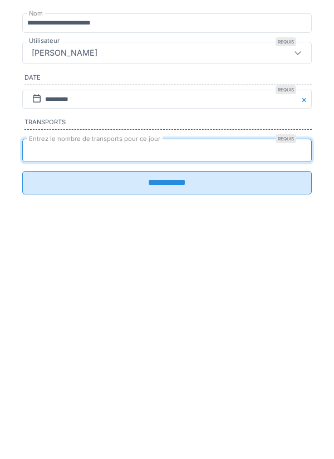
type input "*"
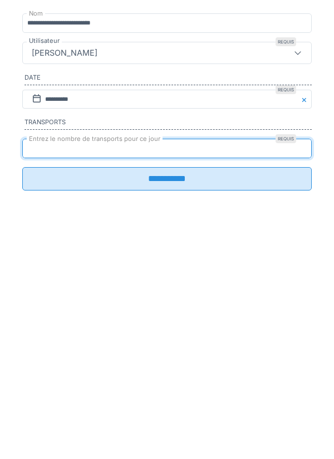
click at [284, 258] on input "**********" at bounding box center [167, 347] width 290 height 23
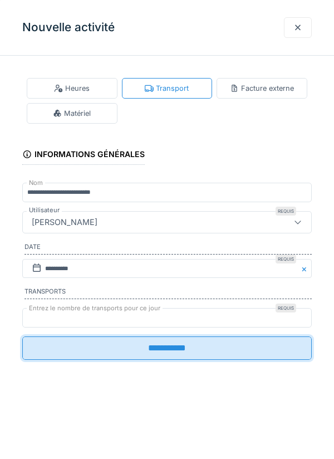
click at [247, 258] on input "**********" at bounding box center [167, 347] width 290 height 23
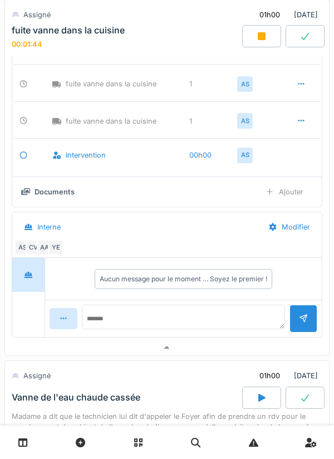
scroll to position [231, 0]
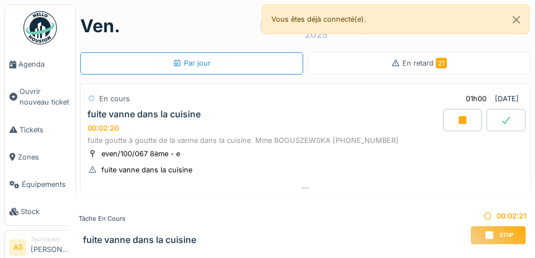
click at [334, 63] on div "En retard 21" at bounding box center [418, 63] width 223 height 22
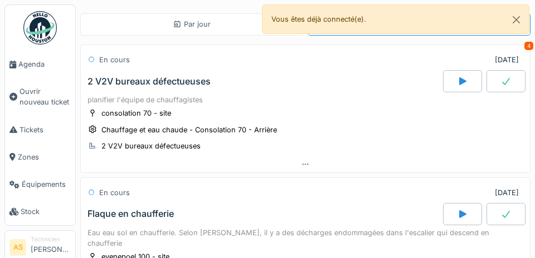
click at [334, 223] on div at bounding box center [462, 214] width 39 height 22
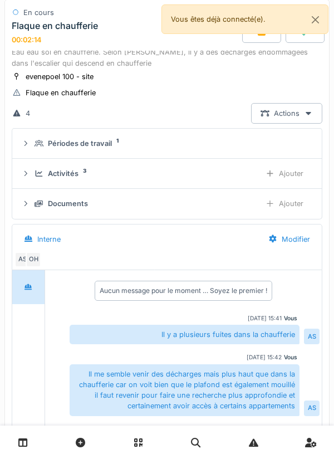
scroll to position [108, 0]
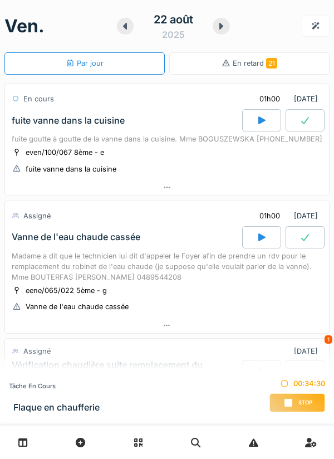
click at [299, 403] on span "Stop" at bounding box center [306, 403] width 14 height 8
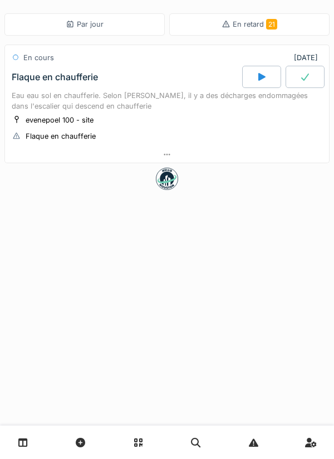
click at [163, 81] on div "Flaque en chaufferie" at bounding box center [125, 77] width 233 height 22
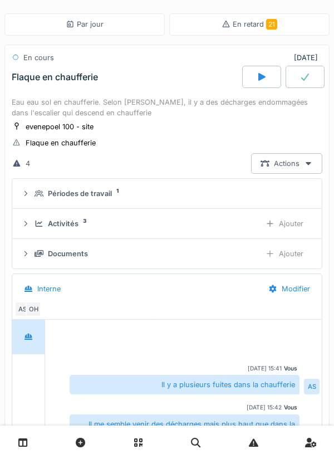
click at [277, 258] on div "Ajouter" at bounding box center [284, 253] width 57 height 21
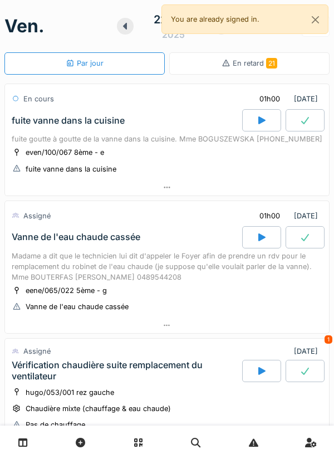
click at [58, 126] on div "fuite vanne dans la cuisine" at bounding box center [125, 120] width 233 height 22
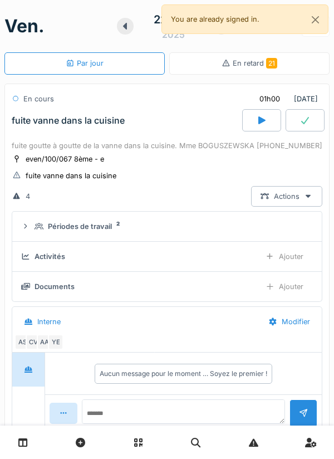
scroll to position [39, 0]
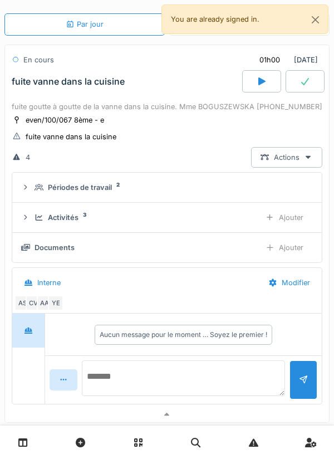
click at [179, 376] on textarea at bounding box center [183, 378] width 203 height 36
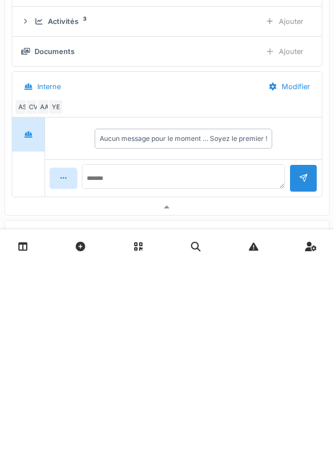
click at [52, 308] on div "YE" at bounding box center [56, 303] width 16 height 16
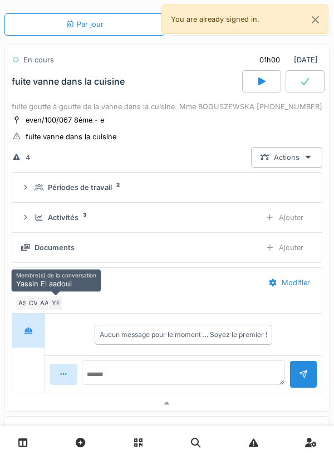
click at [45, 306] on div "AA" at bounding box center [45, 303] width 16 height 16
click at [16, 299] on div "AS" at bounding box center [22, 303] width 16 height 16
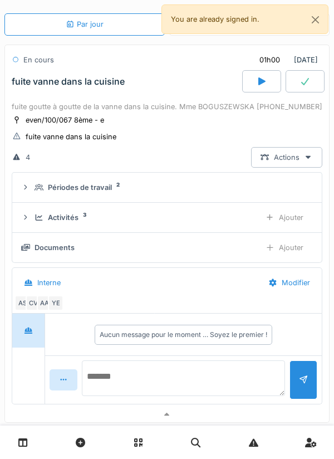
click at [221, 379] on textarea at bounding box center [183, 378] width 203 height 36
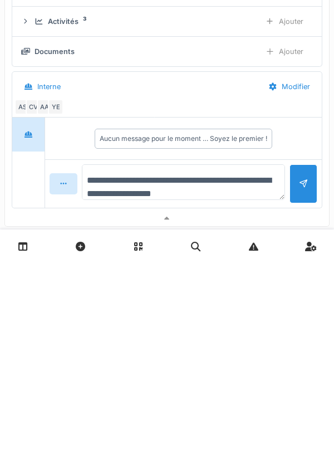
click at [106, 390] on textarea "**********" at bounding box center [183, 378] width 203 height 36
click at [111, 381] on textarea "**********" at bounding box center [183, 378] width 203 height 36
click at [123, 382] on textarea "**********" at bounding box center [183, 378] width 203 height 36
type textarea "**********"
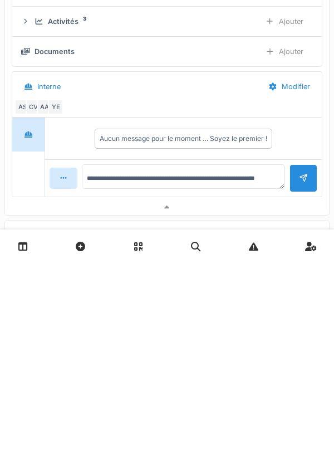
click at [301, 387] on div at bounding box center [304, 373] width 28 height 27
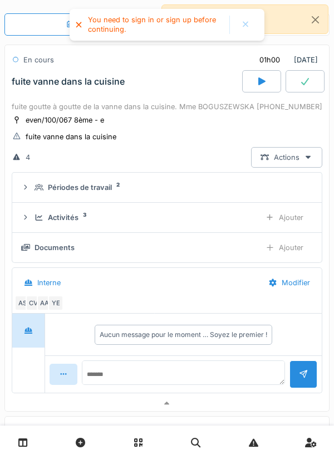
click at [233, 247] on div "Documents" at bounding box center [136, 247] width 231 height 11
click at [124, 256] on div "Documents Ajouter" at bounding box center [167, 247] width 292 height 21
click at [272, 251] on div at bounding box center [270, 247] width 9 height 11
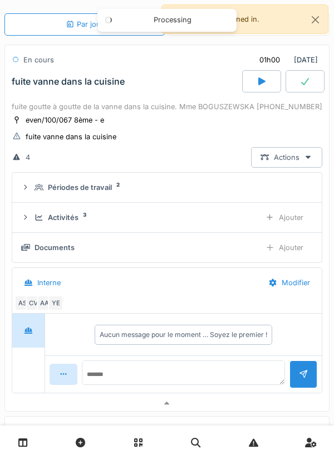
click at [283, 245] on div "Ajouter" at bounding box center [284, 247] width 57 height 21
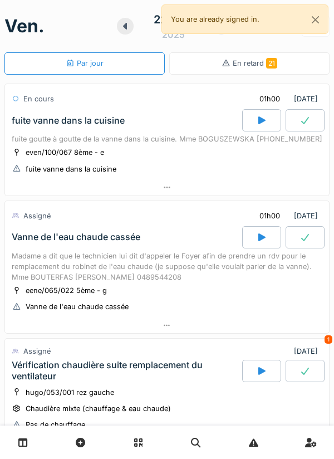
click at [197, 170] on div "even/100/067 8ème - e fuite vanne dans la cuisine" at bounding box center [167, 160] width 311 height 28
click at [180, 180] on div at bounding box center [167, 187] width 324 height 16
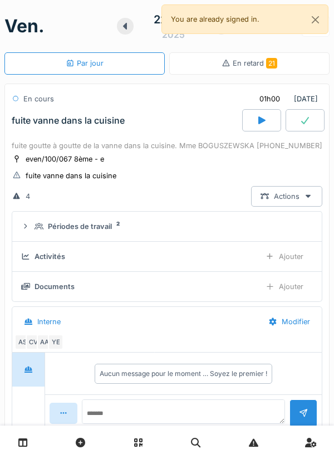
scroll to position [39, 0]
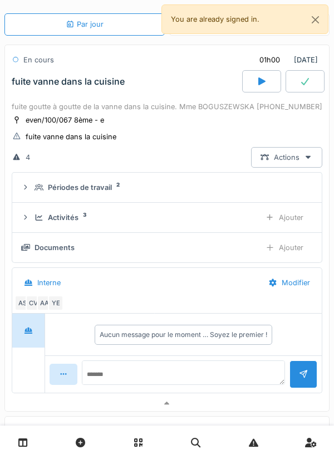
click at [179, 247] on div "Documents" at bounding box center [136, 247] width 231 height 11
click at [126, 250] on div "Documents" at bounding box center [136, 247] width 231 height 11
click at [275, 243] on div "Ajouter" at bounding box center [284, 247] width 57 height 21
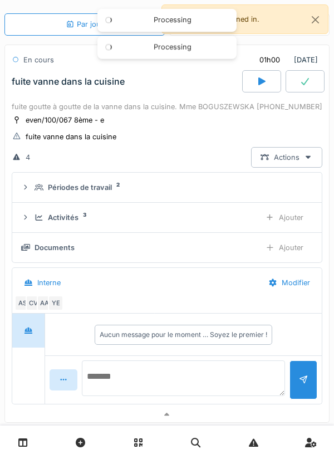
click at [199, 363] on textarea at bounding box center [183, 378] width 203 height 36
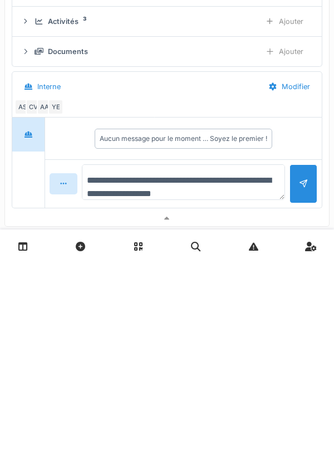
type textarea "**********"
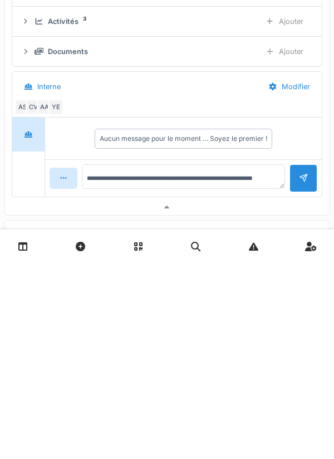
click at [301, 379] on div at bounding box center [303, 374] width 9 height 11
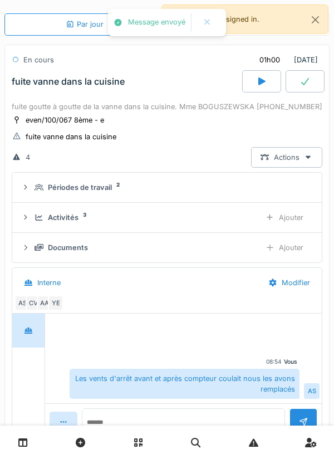
click at [281, 216] on div "Ajouter" at bounding box center [284, 217] width 57 height 21
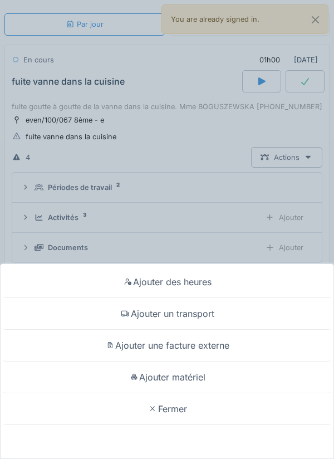
click at [198, 377] on div "Ajouter matériel" at bounding box center [167, 377] width 329 height 32
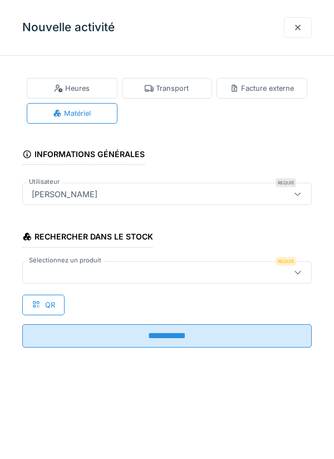
click at [209, 274] on div at bounding box center [148, 272] width 243 height 12
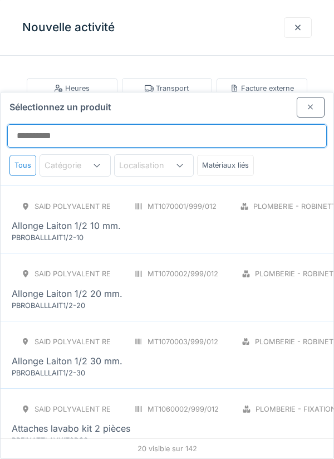
click at [211, 124] on input "Sélectionnez un produit" at bounding box center [167, 135] width 320 height 23
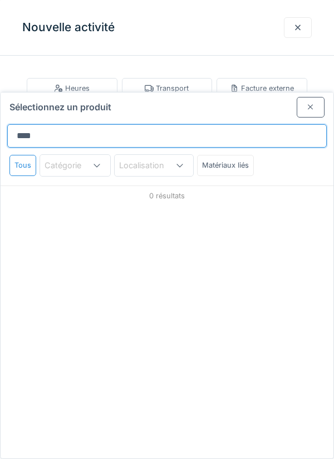
type input "*****"
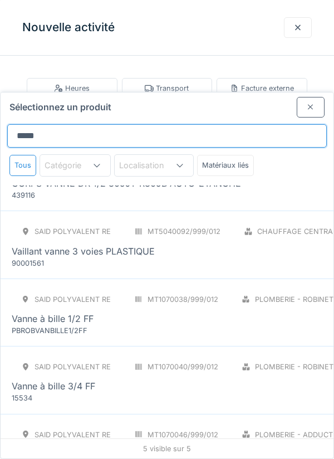
scroll to position [1, 0]
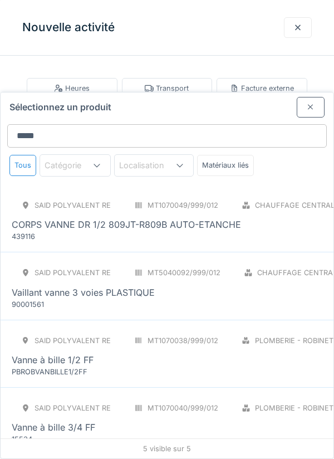
click at [245, 218] on div "CORPS VANNE DR 1/2 809JT-R809B AUTO-ETANCHE" at bounding box center [288, 224] width 553 height 13
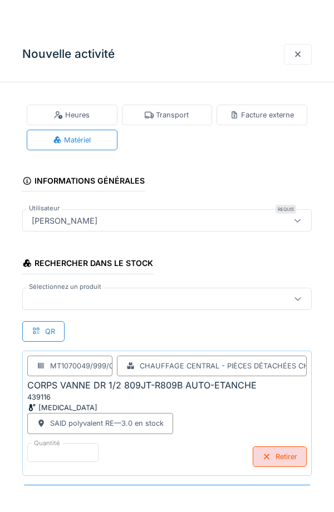
scroll to position [1, 0]
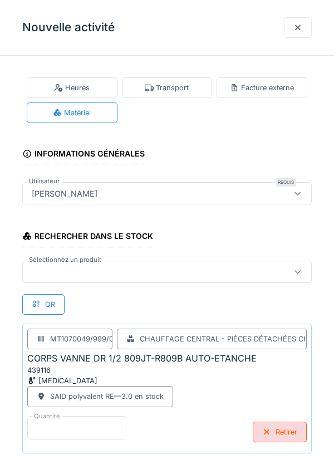
click at [105, 418] on input "*" at bounding box center [76, 427] width 99 height 23
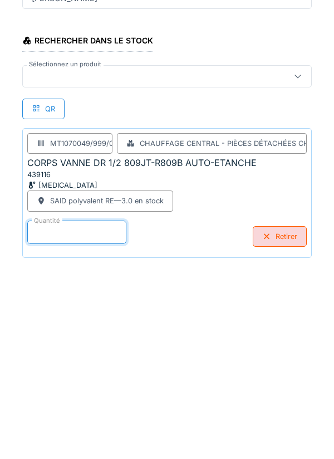
scroll to position [53, 0]
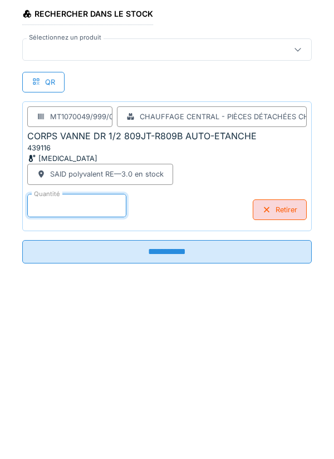
type input "*"
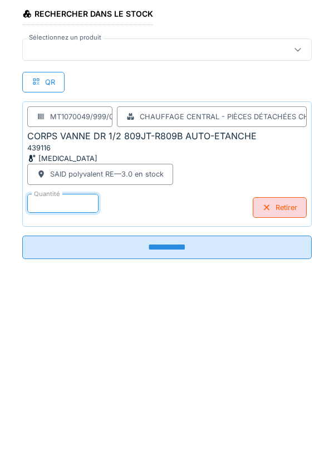
click at [185, 415] on input "**********" at bounding box center [167, 416] width 290 height 23
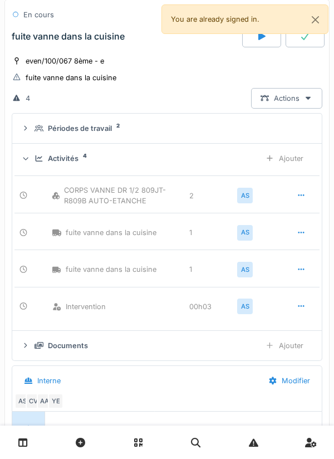
scroll to position [0, 0]
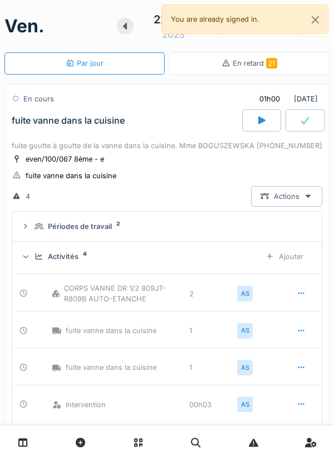
click at [305, 115] on div at bounding box center [305, 120] width 39 height 22
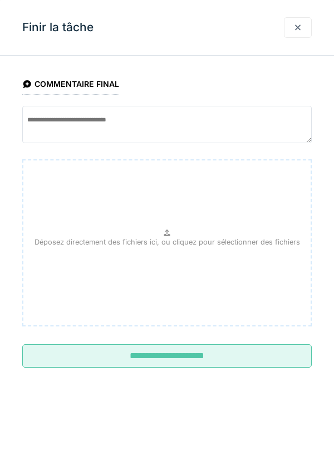
click at [241, 356] on input "**********" at bounding box center [167, 355] width 290 height 23
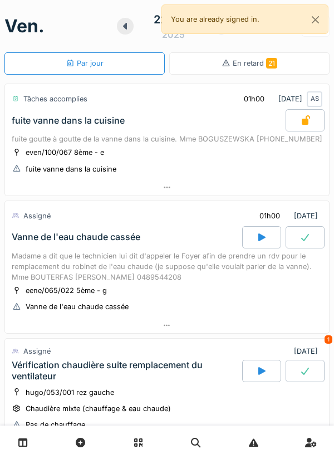
click at [178, 320] on div at bounding box center [167, 325] width 324 height 16
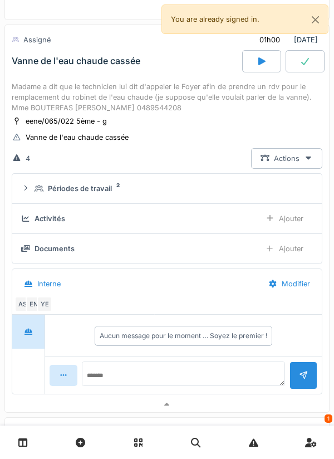
scroll to position [183, 0]
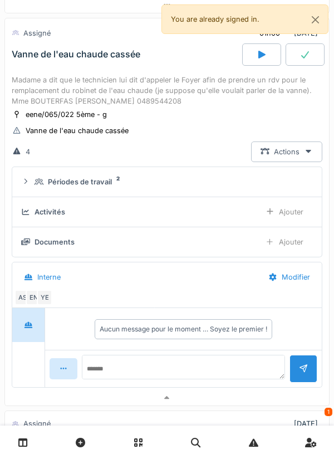
click at [140, 184] on div "Périodes de travail 2" at bounding box center [172, 182] width 274 height 11
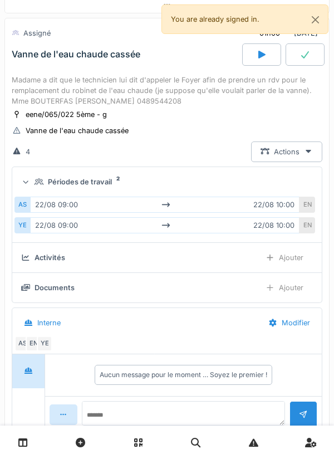
click at [210, 172] on summary "Périodes de travail 2" at bounding box center [167, 182] width 301 height 21
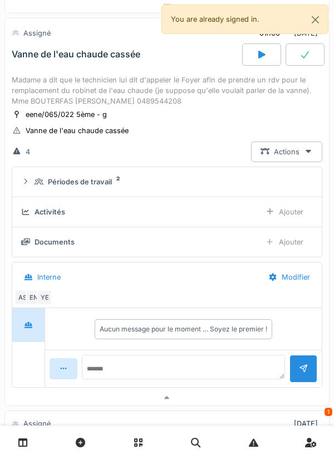
scroll to position [3, 0]
click at [295, 291] on div "AS EN YE" at bounding box center [164, 298] width 301 height 16
click at [240, 401] on div at bounding box center [167, 398] width 324 height 16
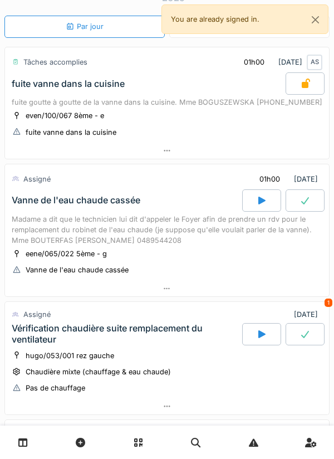
scroll to position [38, 0]
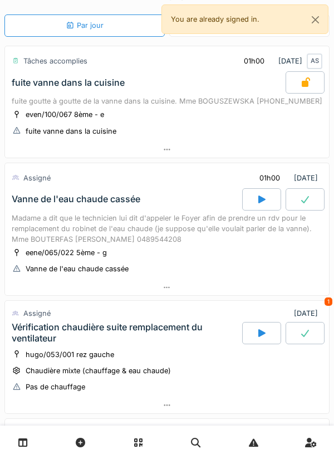
click at [266, 204] on div at bounding box center [261, 199] width 39 height 22
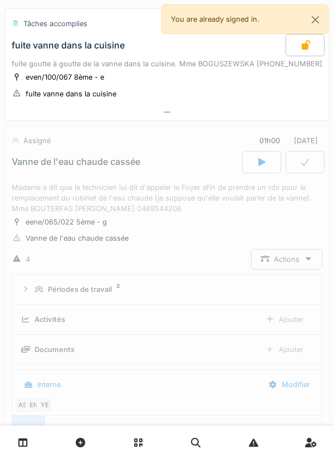
scroll to position [155, 0]
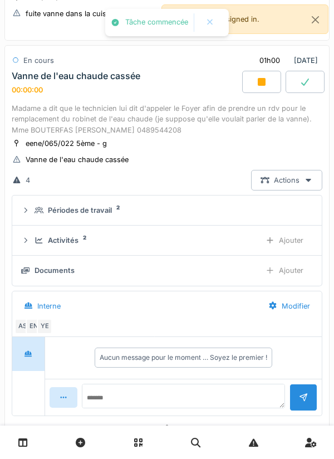
click at [291, 243] on div "Ajouter" at bounding box center [284, 240] width 57 height 21
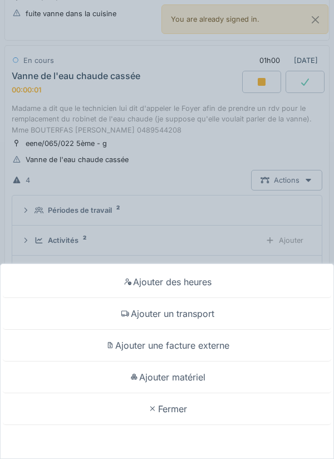
click at [244, 315] on div "Ajouter un transport" at bounding box center [167, 314] width 329 height 32
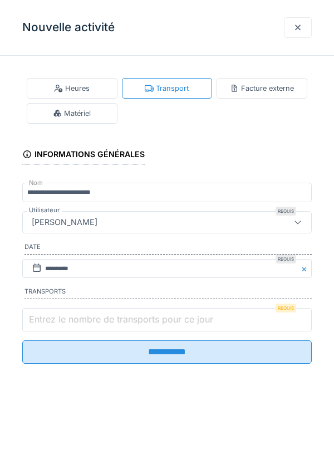
click at [232, 324] on input "Entrez le nombre de transports pour ce jour" at bounding box center [167, 319] width 290 height 23
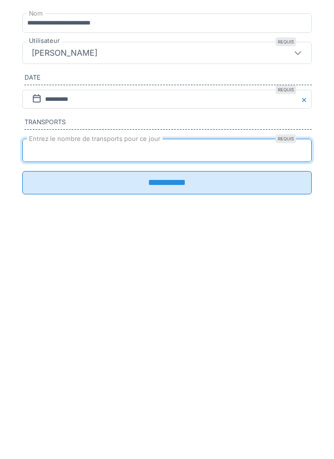
type input "*"
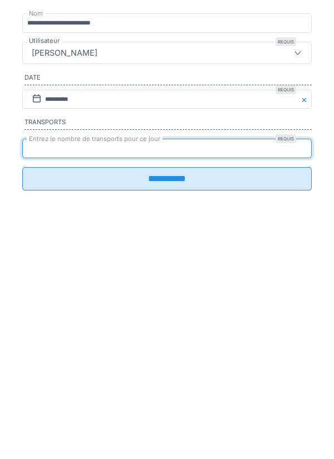
click at [158, 354] on input "**********" at bounding box center [167, 347] width 290 height 23
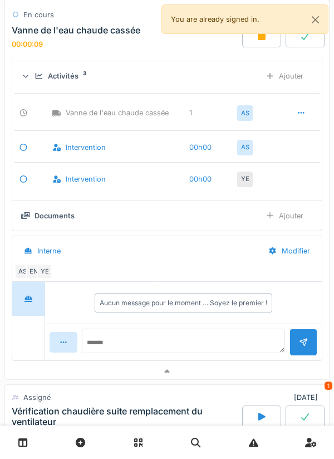
click at [212, 370] on div at bounding box center [167, 371] width 324 height 16
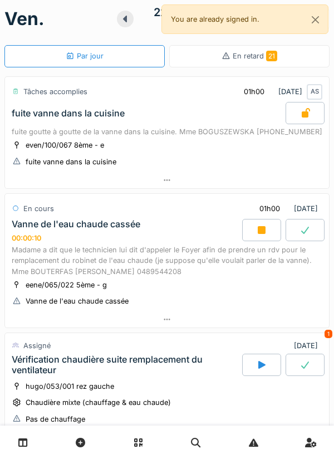
scroll to position [0, 0]
